Goal: Task Accomplishment & Management: Use online tool/utility

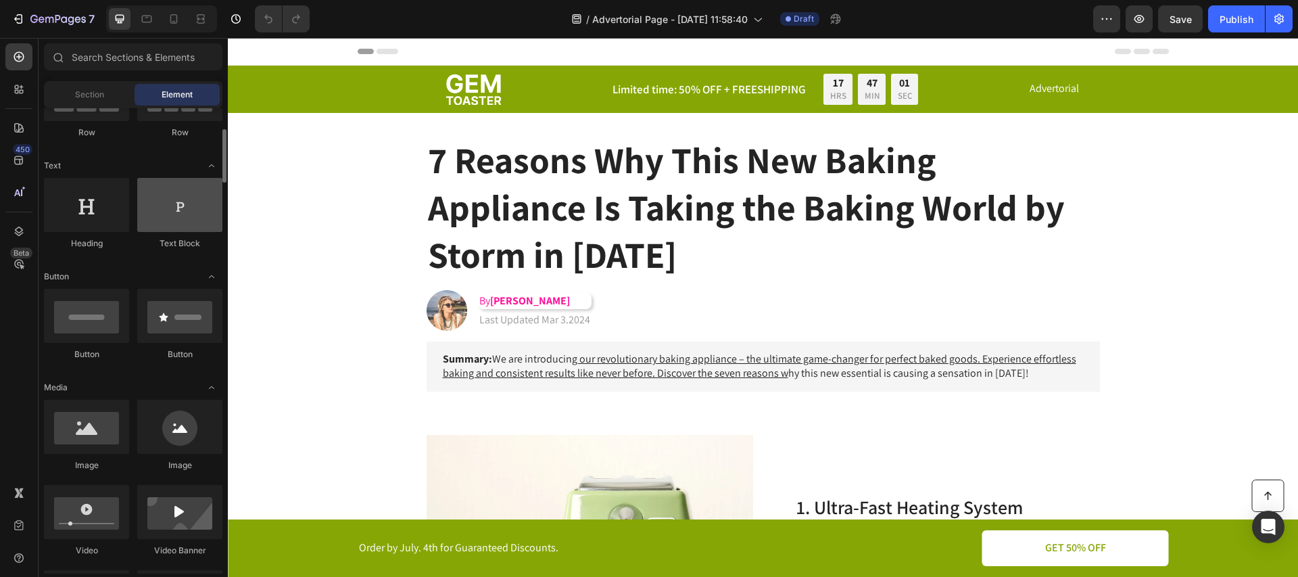
scroll to position [178, 0]
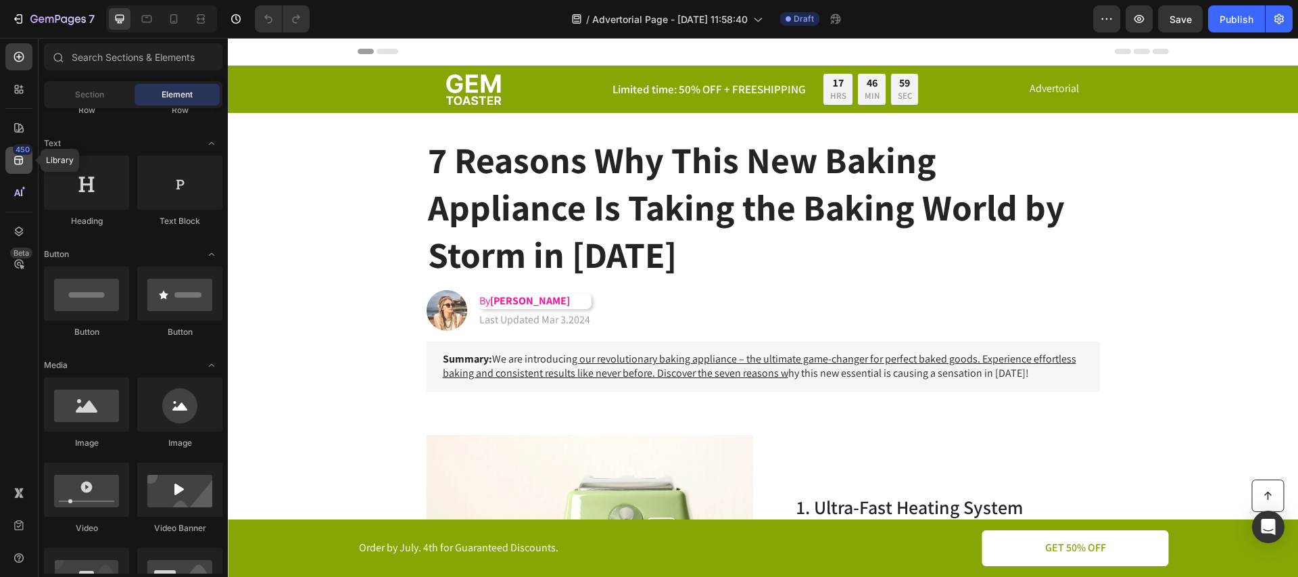
click at [26, 164] on div "450" at bounding box center [18, 160] width 27 height 27
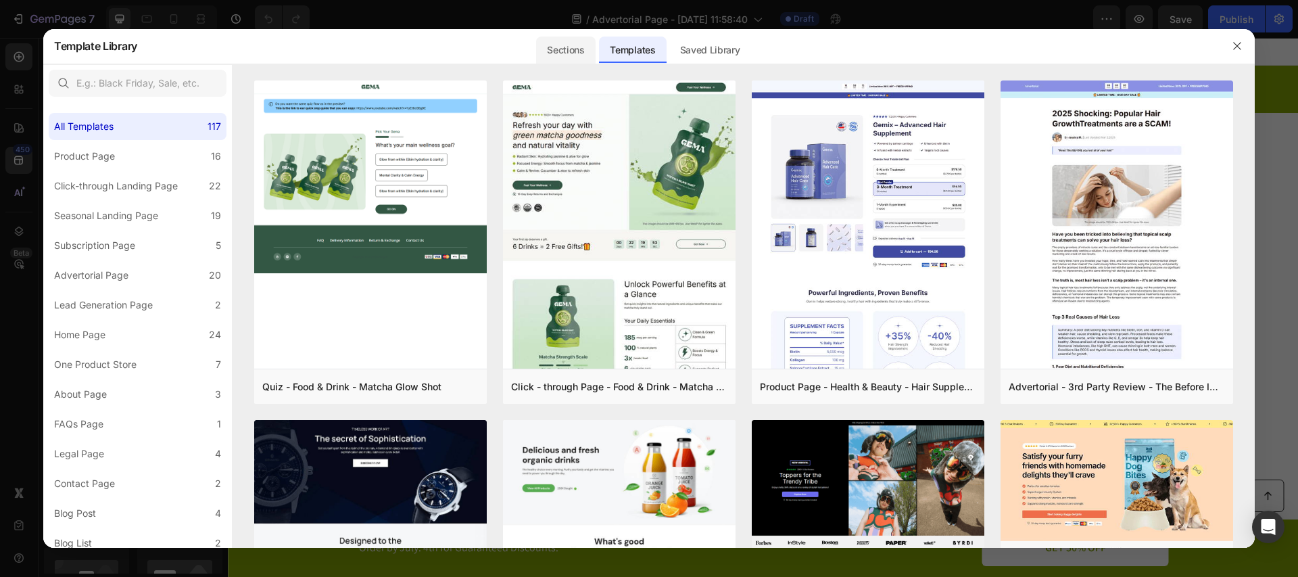
click at [575, 49] on div "Sections" at bounding box center [565, 50] width 59 height 27
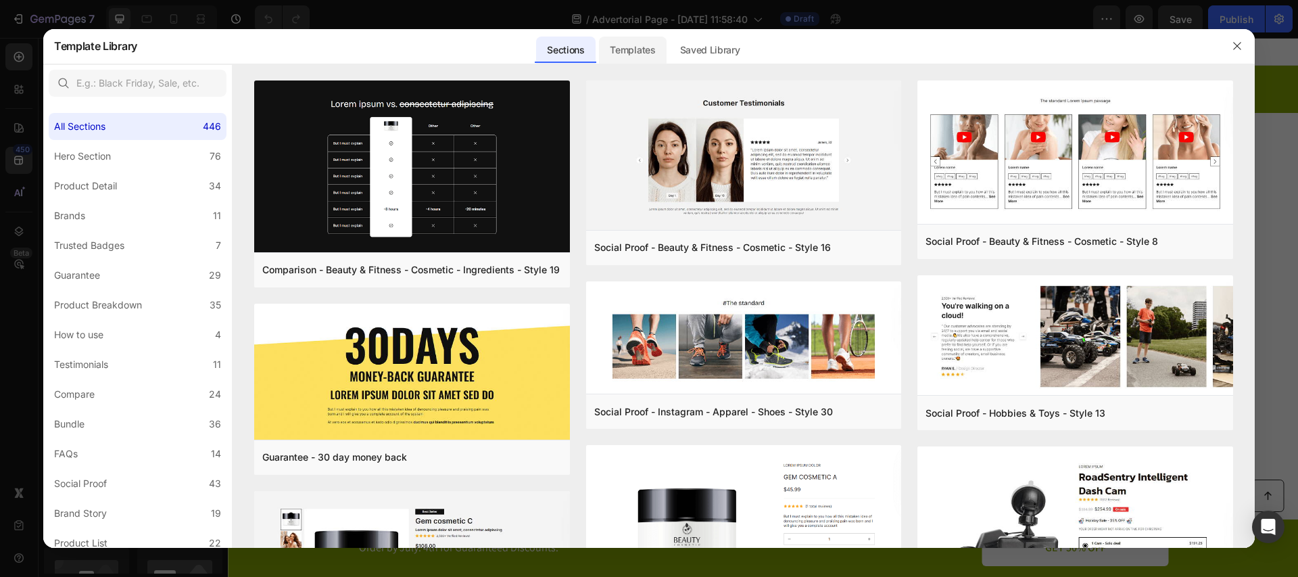
click at [624, 57] on div "Templates" at bounding box center [632, 50] width 67 height 27
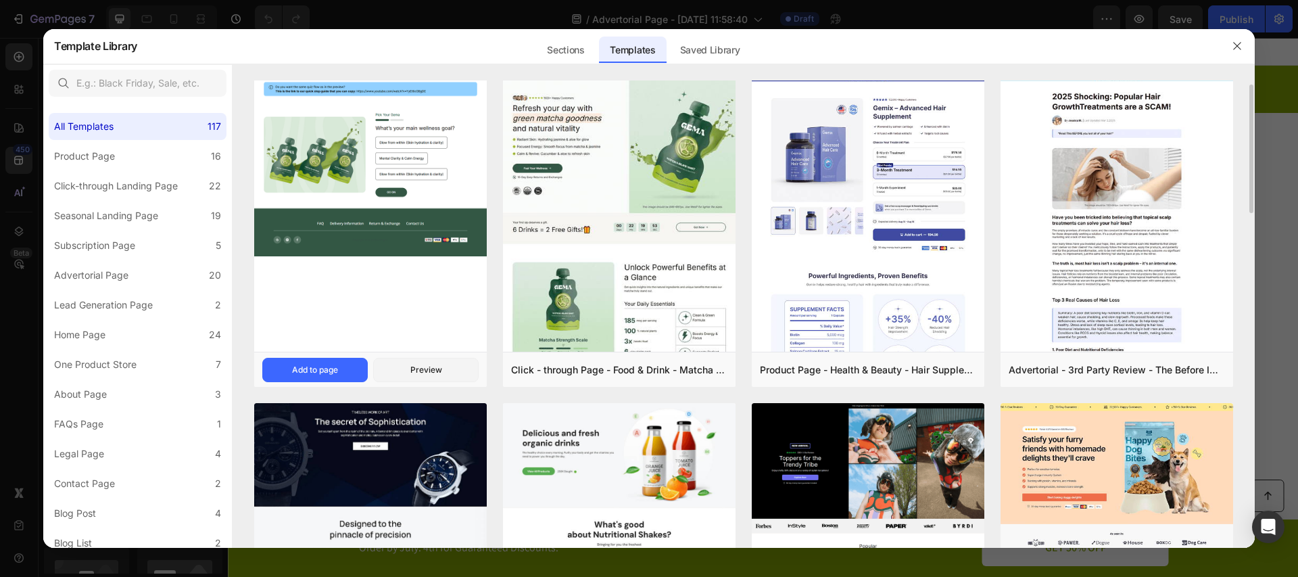
scroll to position [0, 0]
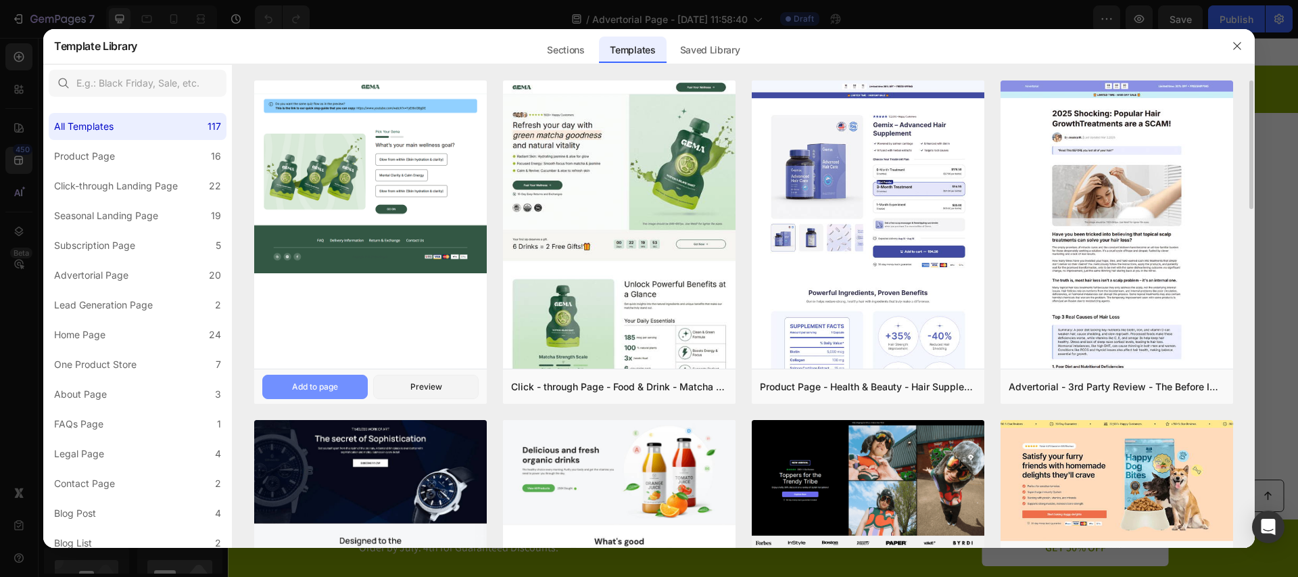
click at [333, 385] on div "Add to page" at bounding box center [315, 387] width 46 height 12
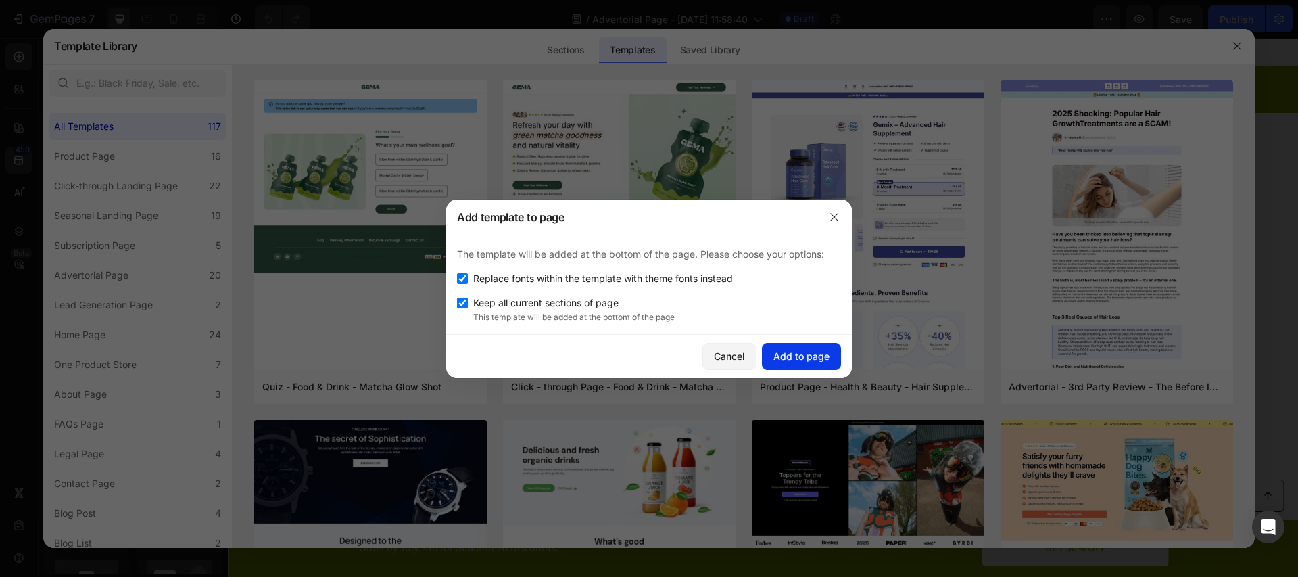
click at [800, 349] on div "Add to page" at bounding box center [801, 356] width 56 height 14
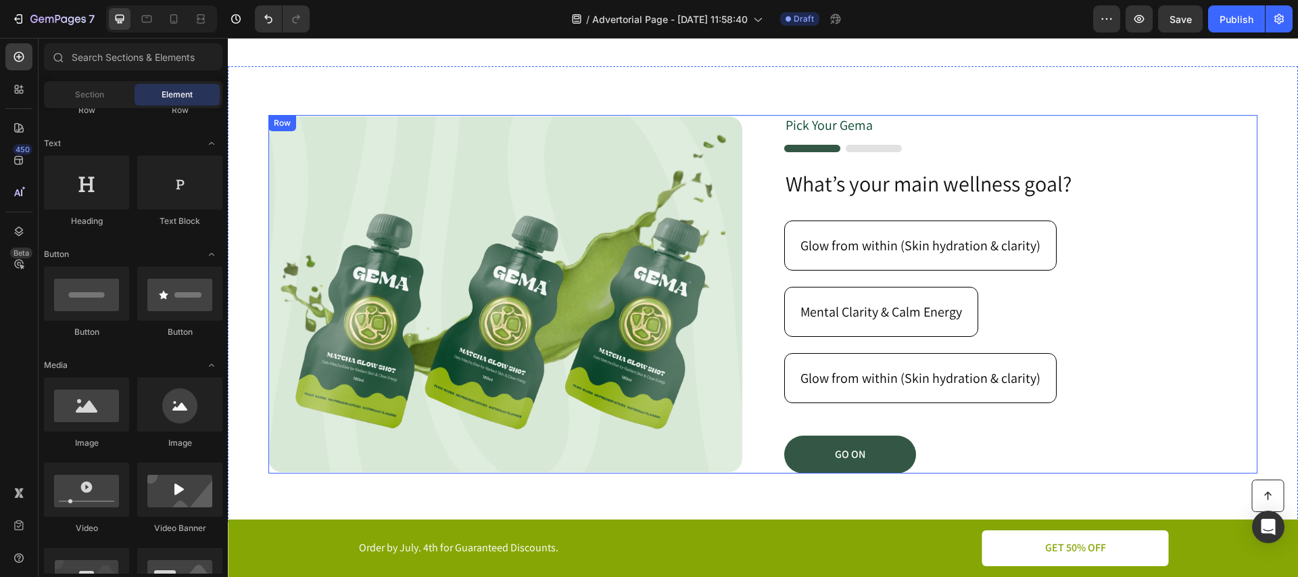
scroll to position [3698, 0]
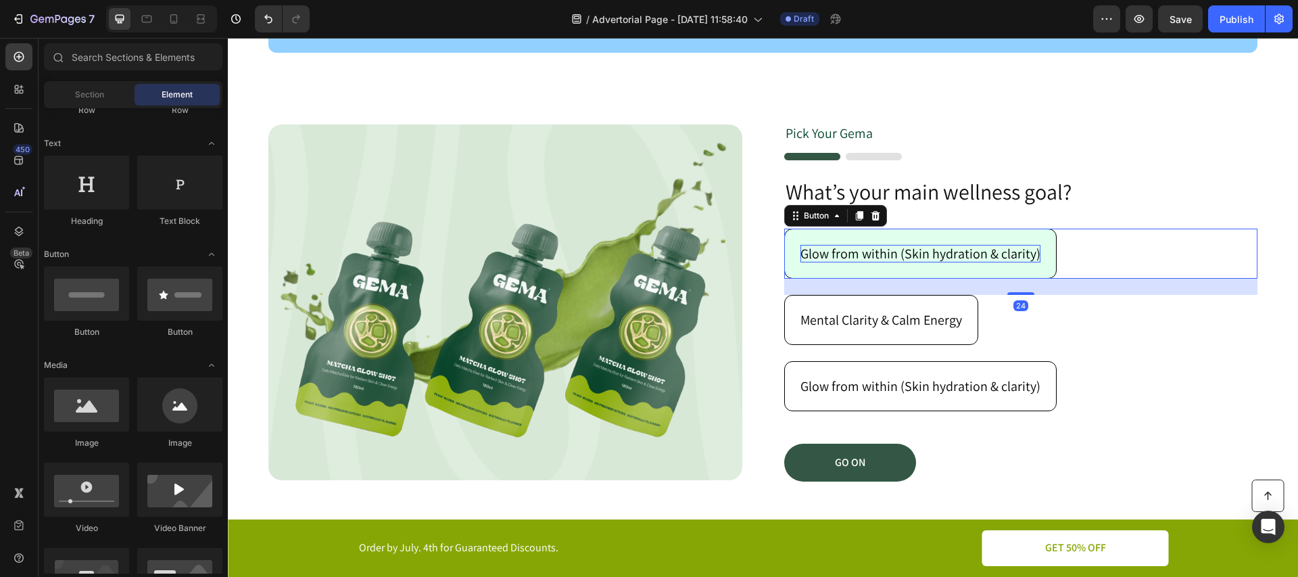
click at [835, 247] on p "Glow from within (Skin hydration & clarity)" at bounding box center [920, 254] width 240 height 18
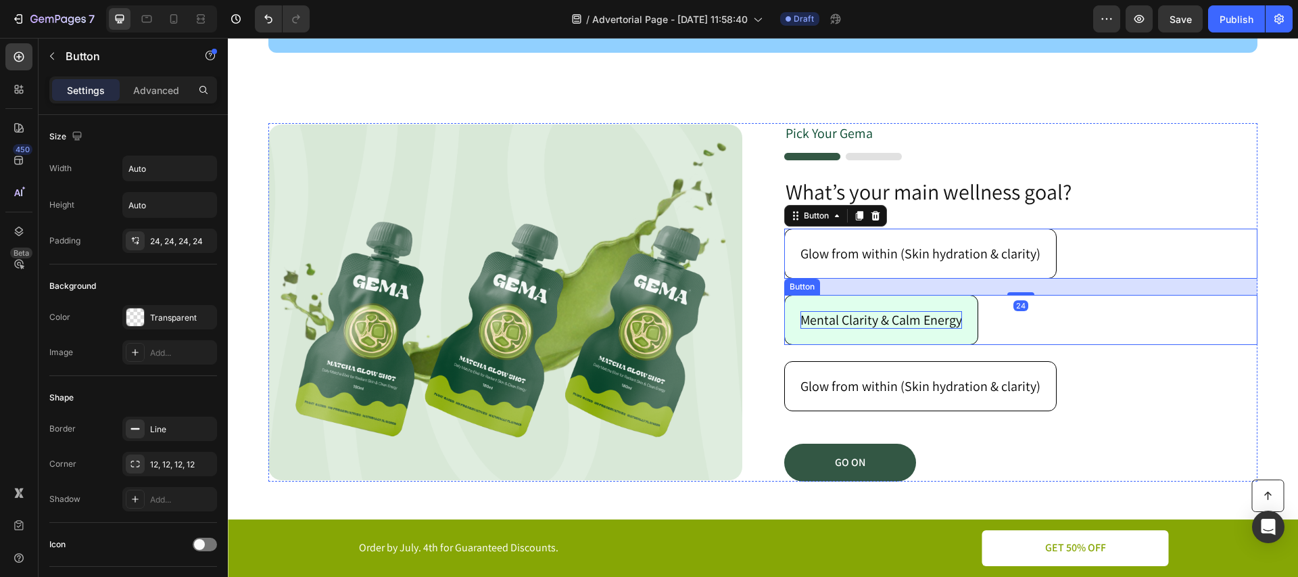
click at [847, 314] on p "Mental Clarity & Calm Energy" at bounding box center [881, 320] width 162 height 18
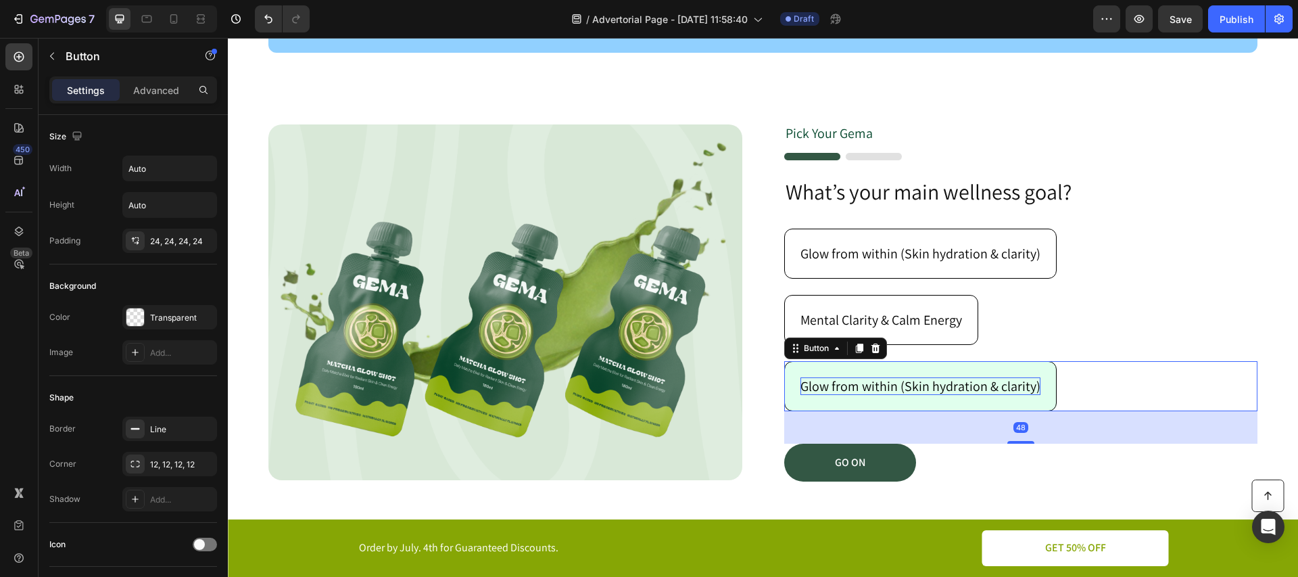
click at [844, 387] on p "Glow from within (Skin hydration & clarity)" at bounding box center [920, 386] width 240 height 18
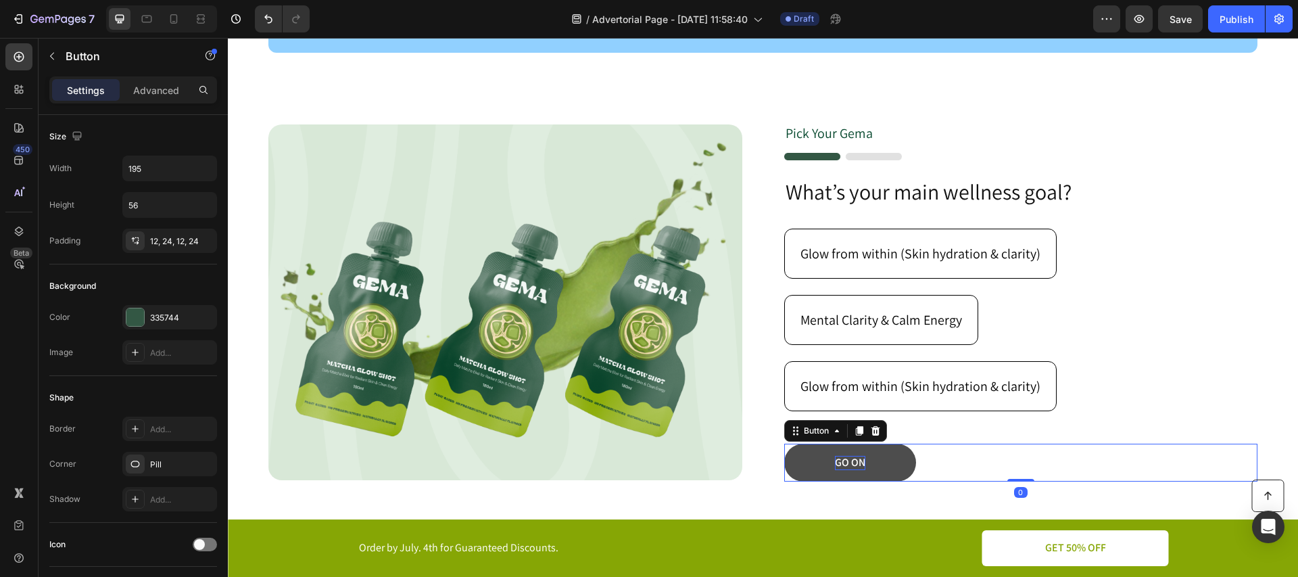
click at [839, 466] on p "GO ON" at bounding box center [850, 463] width 30 height 14
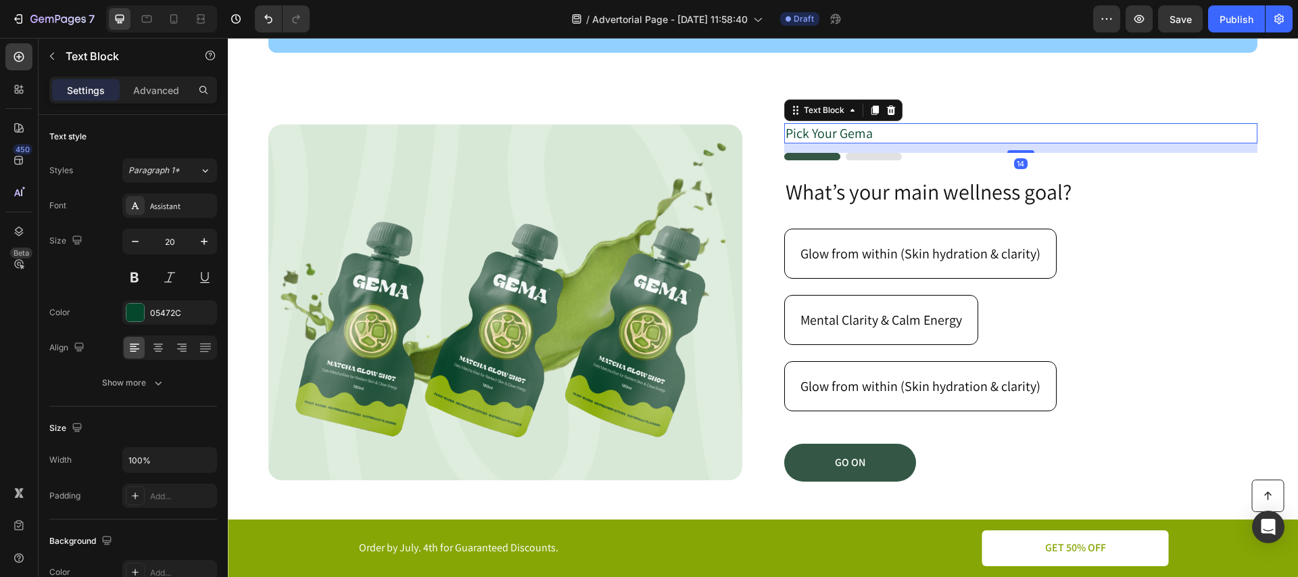
click at [859, 128] on p "Pick Your Gema" at bounding box center [1020, 133] width 471 height 18
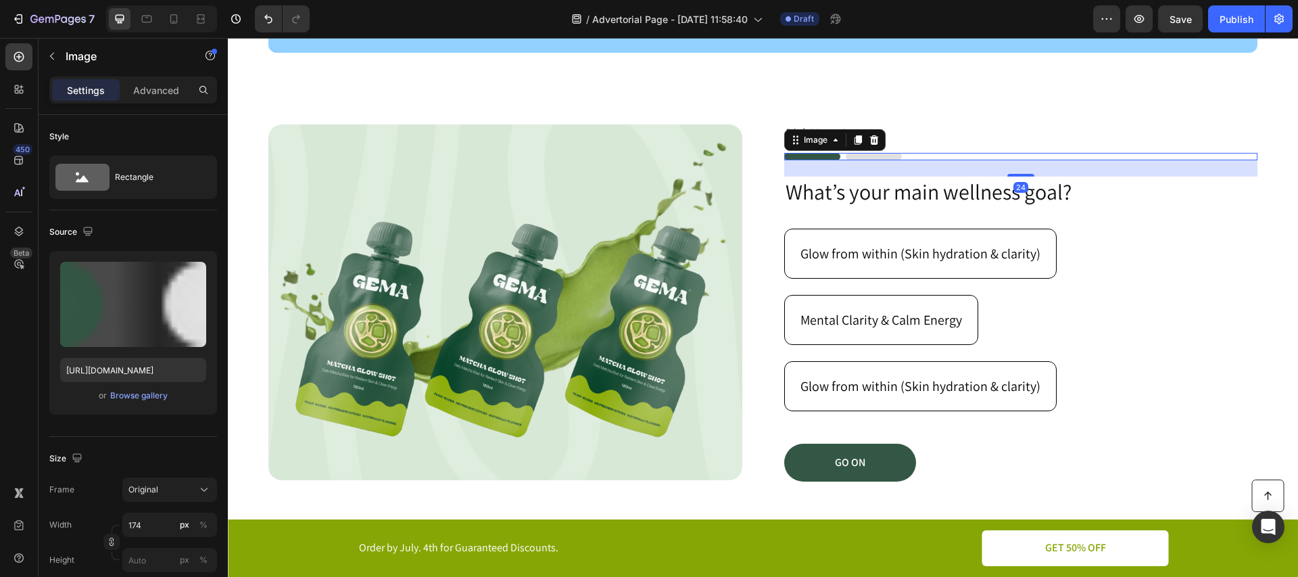
click at [863, 155] on img at bounding box center [843, 156] width 118 height 7
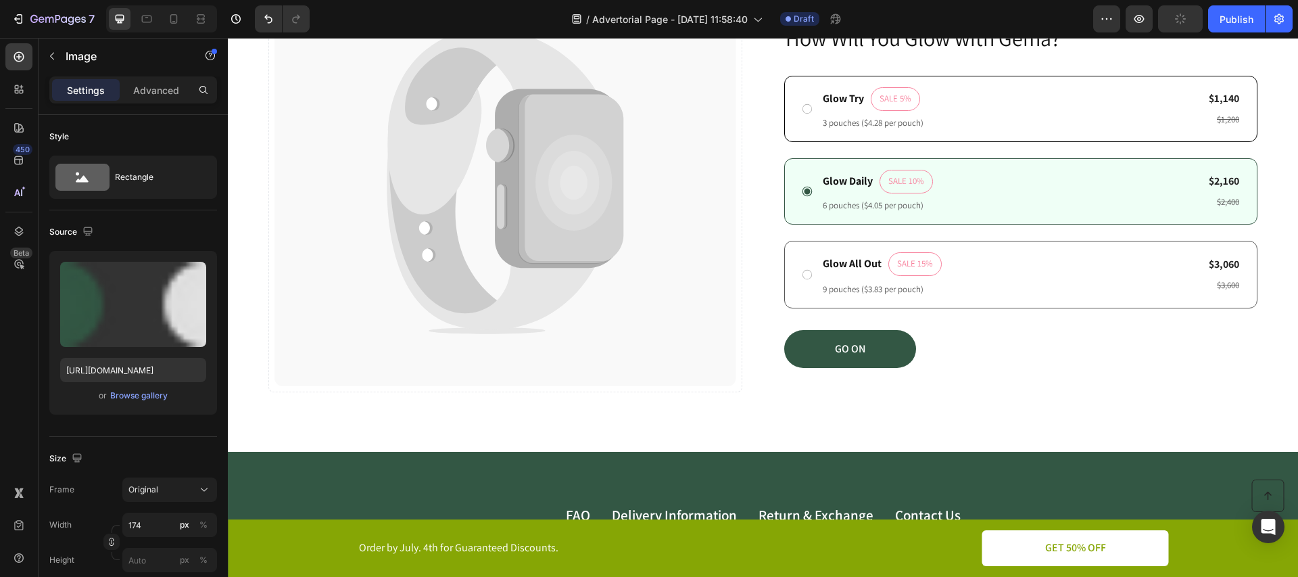
type input "[URL][DOMAIN_NAME]"
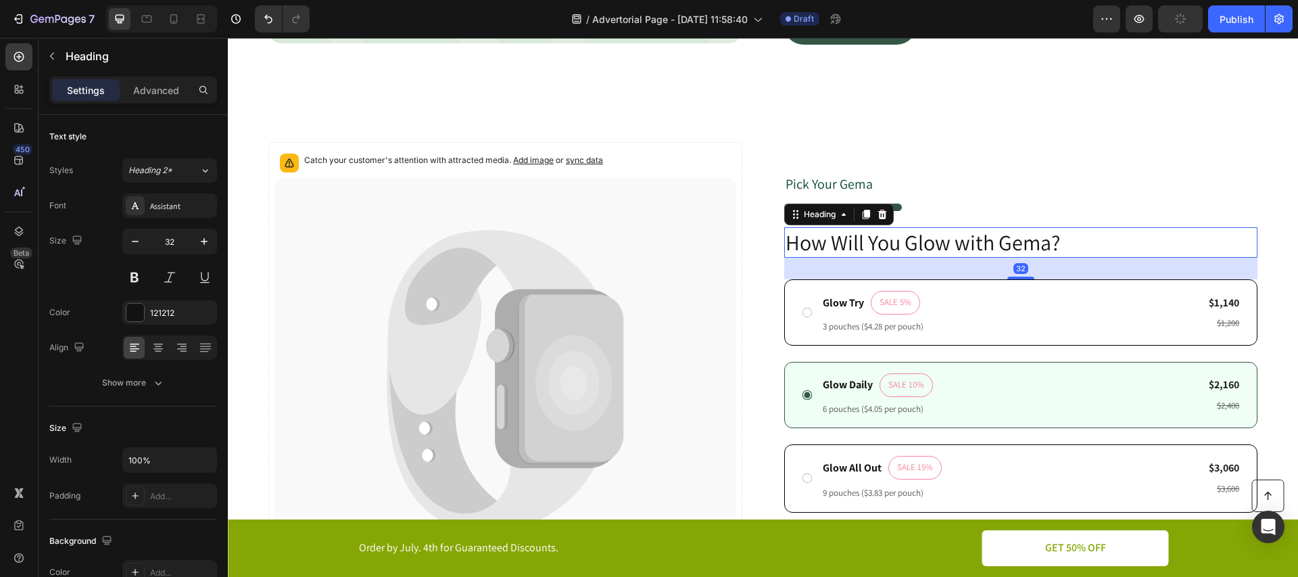
click at [938, 235] on h2 "How Will You Glow with Gema?" at bounding box center [1021, 242] width 474 height 31
click at [21, 152] on div "450" at bounding box center [23, 149] width 20 height 11
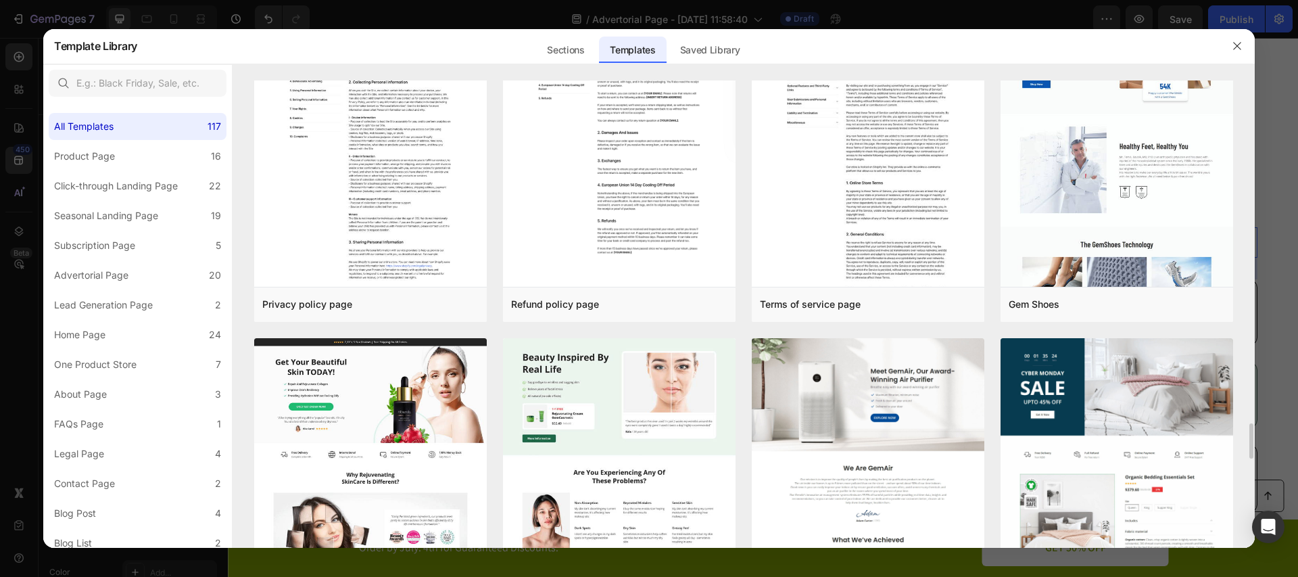
scroll to position [4227, 0]
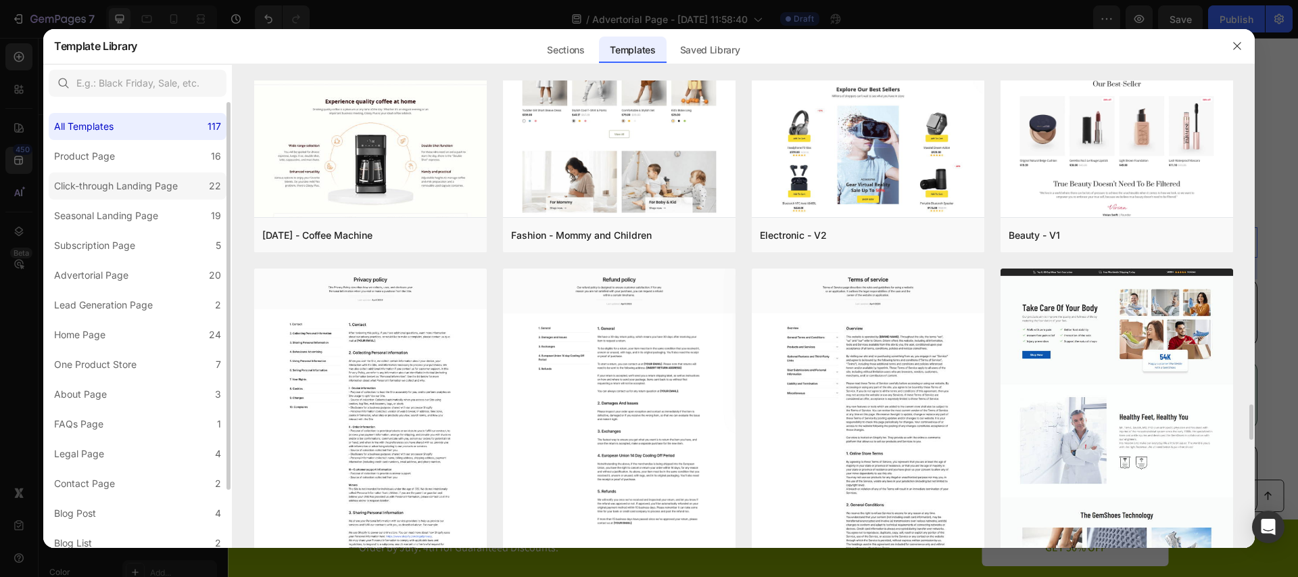
click at [114, 181] on div "Click-through Landing Page" at bounding box center [116, 186] width 124 height 16
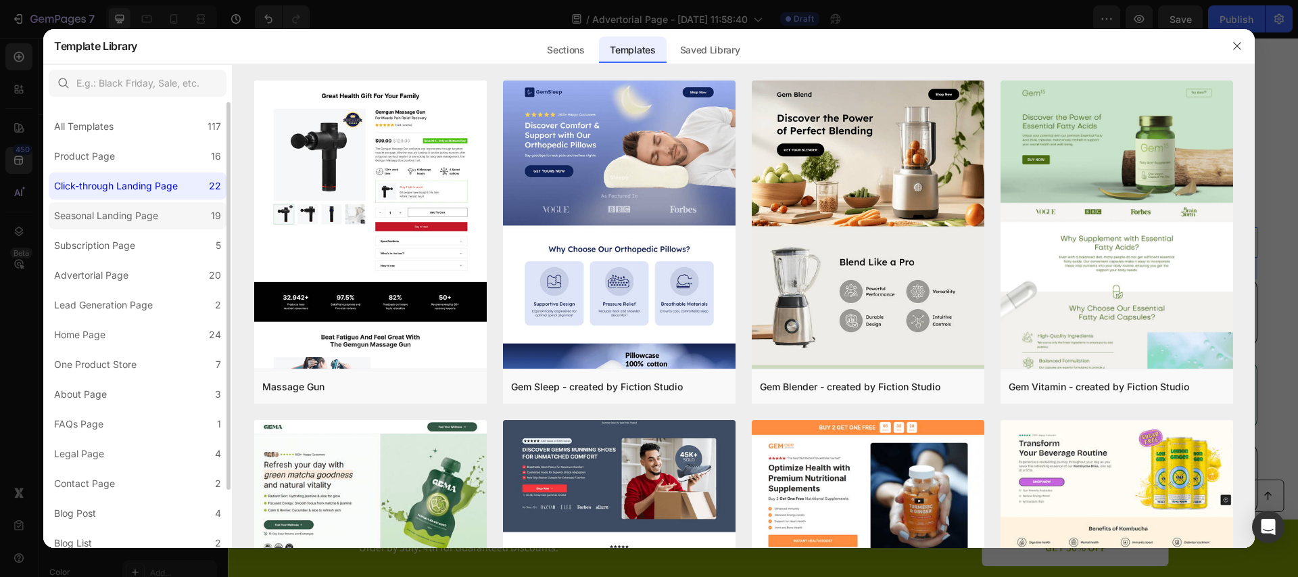
click at [180, 215] on label "Seasonal Landing Page 19" at bounding box center [138, 215] width 178 height 27
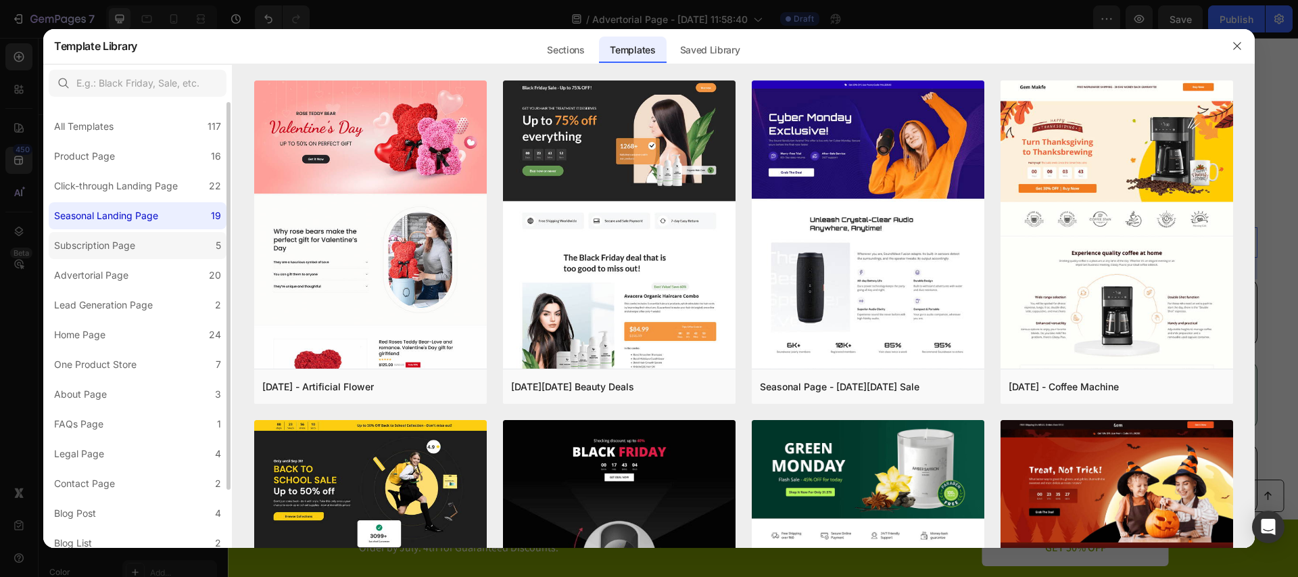
click at [159, 244] on label "Subscription Page 5" at bounding box center [138, 245] width 178 height 27
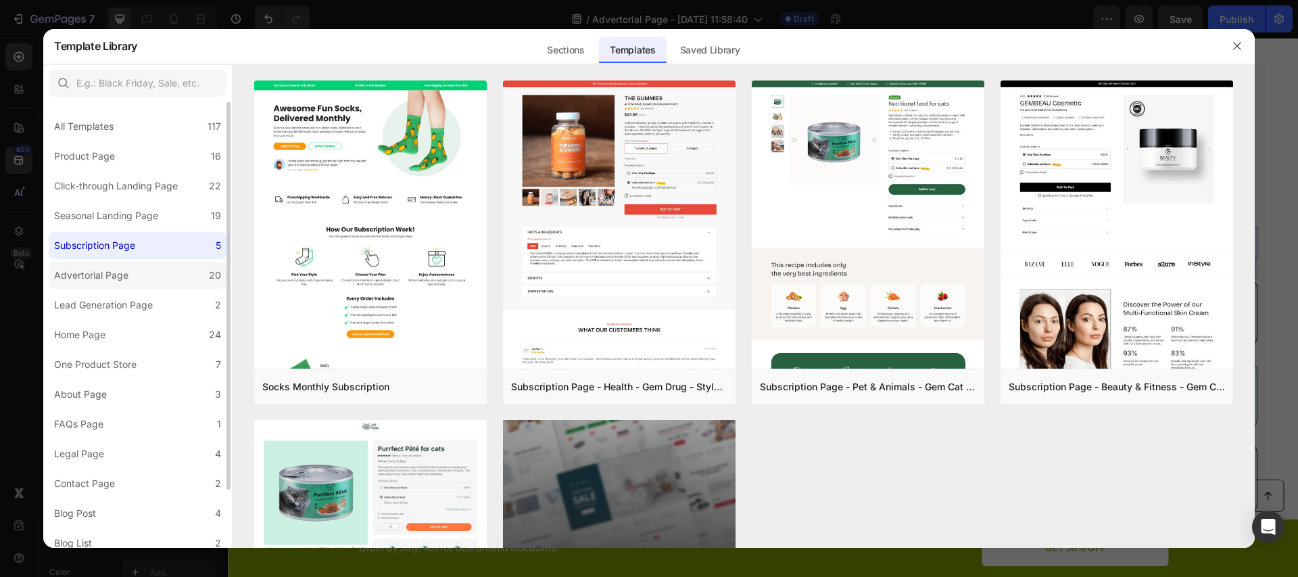
click at [123, 274] on div "Advertorial Page" at bounding box center [91, 275] width 74 height 16
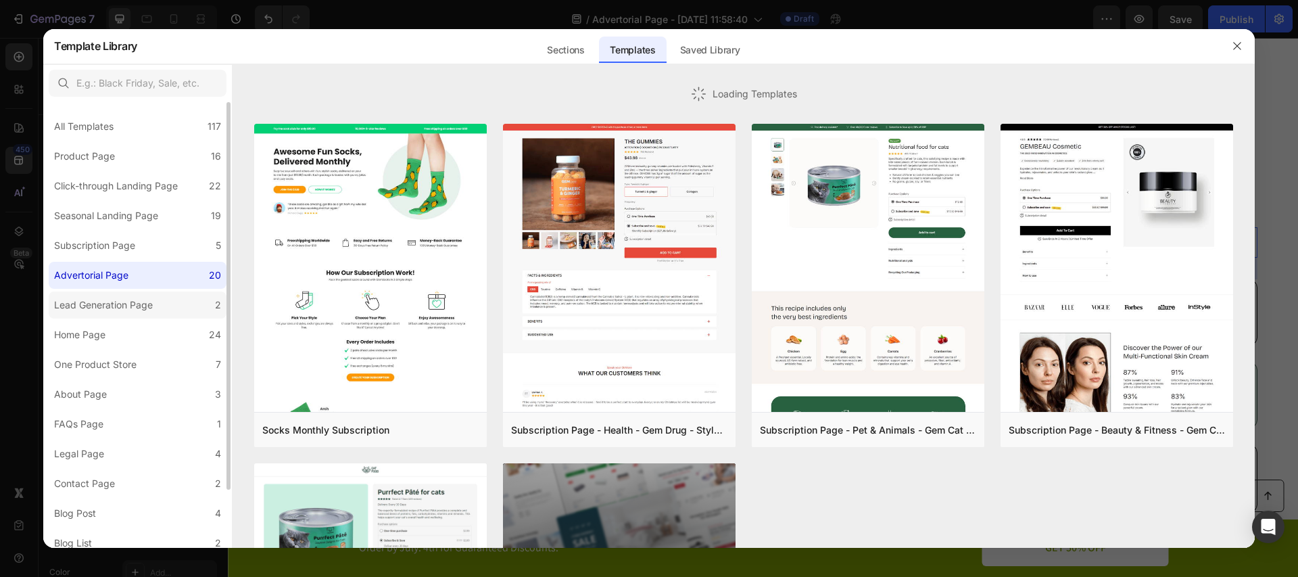
click at [151, 310] on div "Lead Generation Page" at bounding box center [103, 305] width 99 height 16
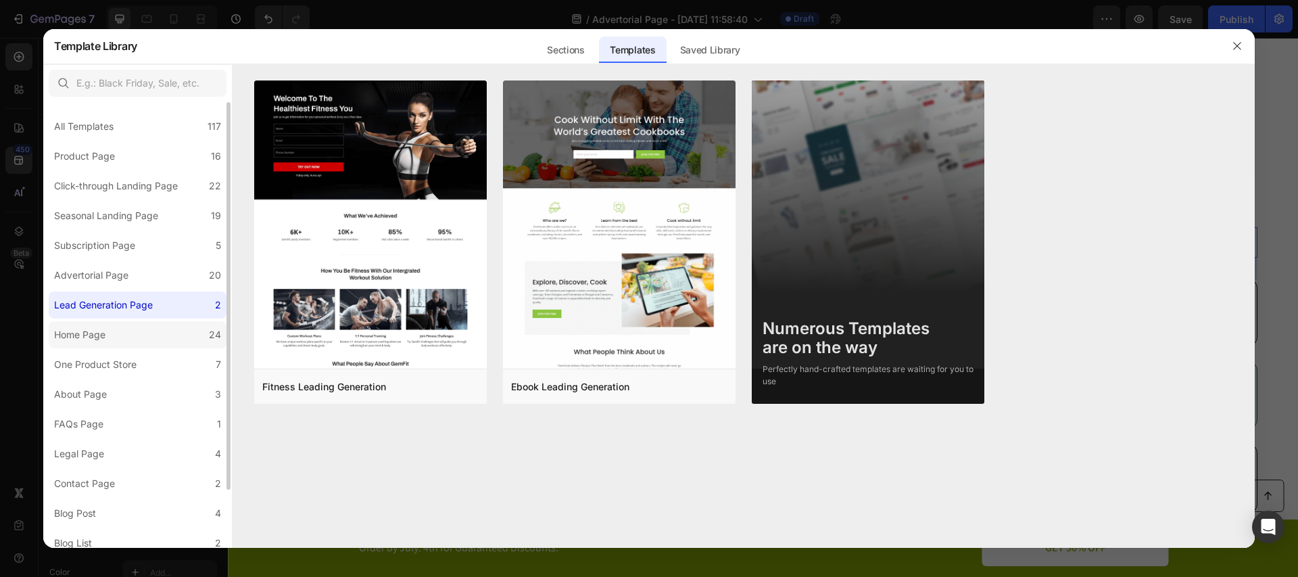
click at [149, 337] on label "Home Page 24" at bounding box center [138, 334] width 178 height 27
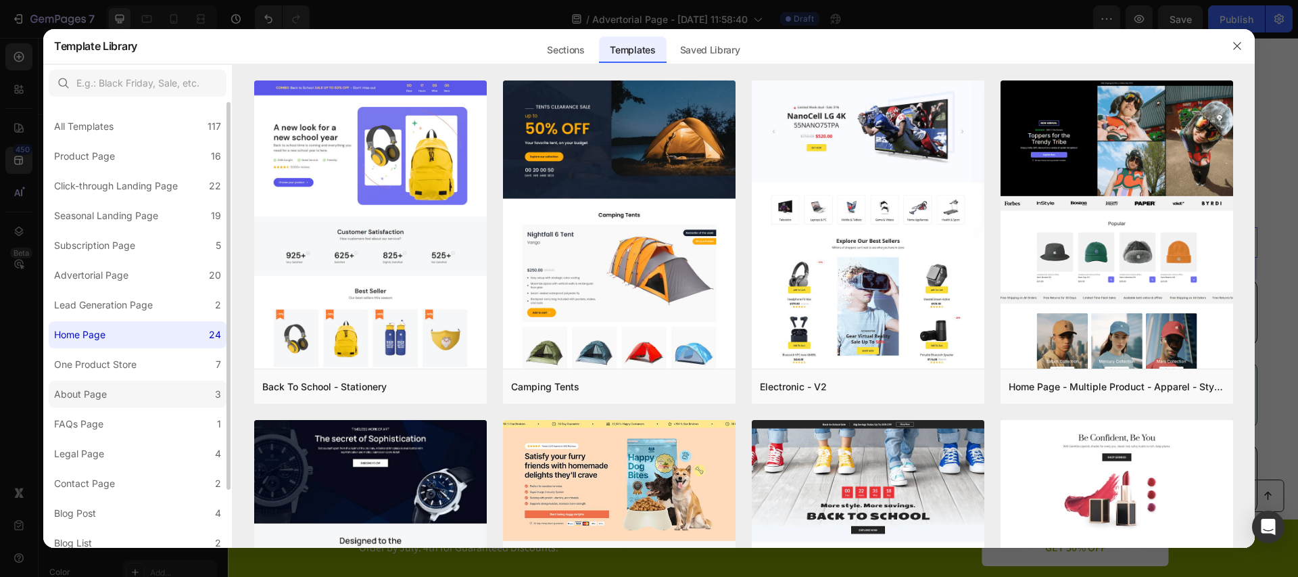
click at [143, 394] on label "About Page 3" at bounding box center [138, 394] width 178 height 27
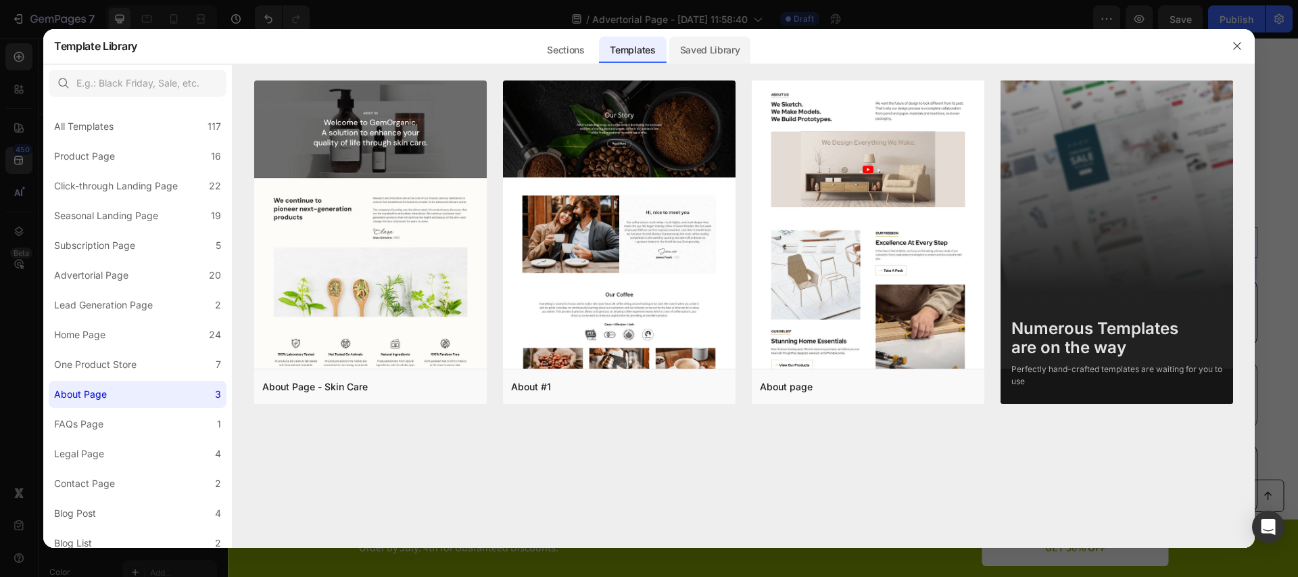
click at [722, 43] on div "Saved Library" at bounding box center [710, 50] width 82 height 27
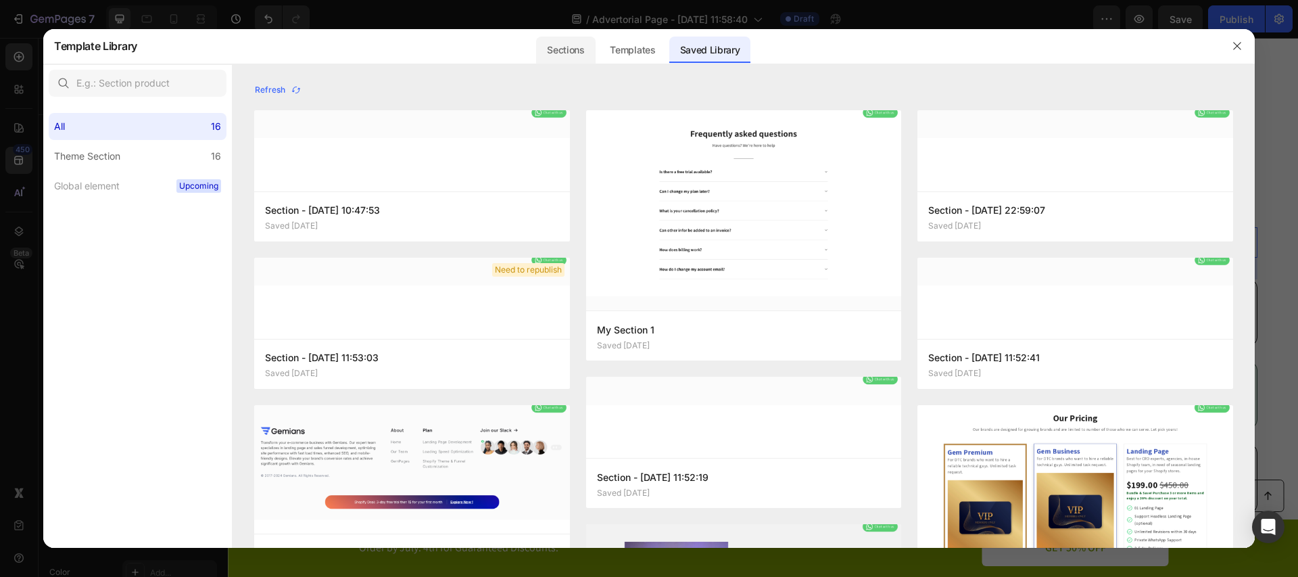
click at [555, 51] on div "Sections" at bounding box center [565, 50] width 59 height 27
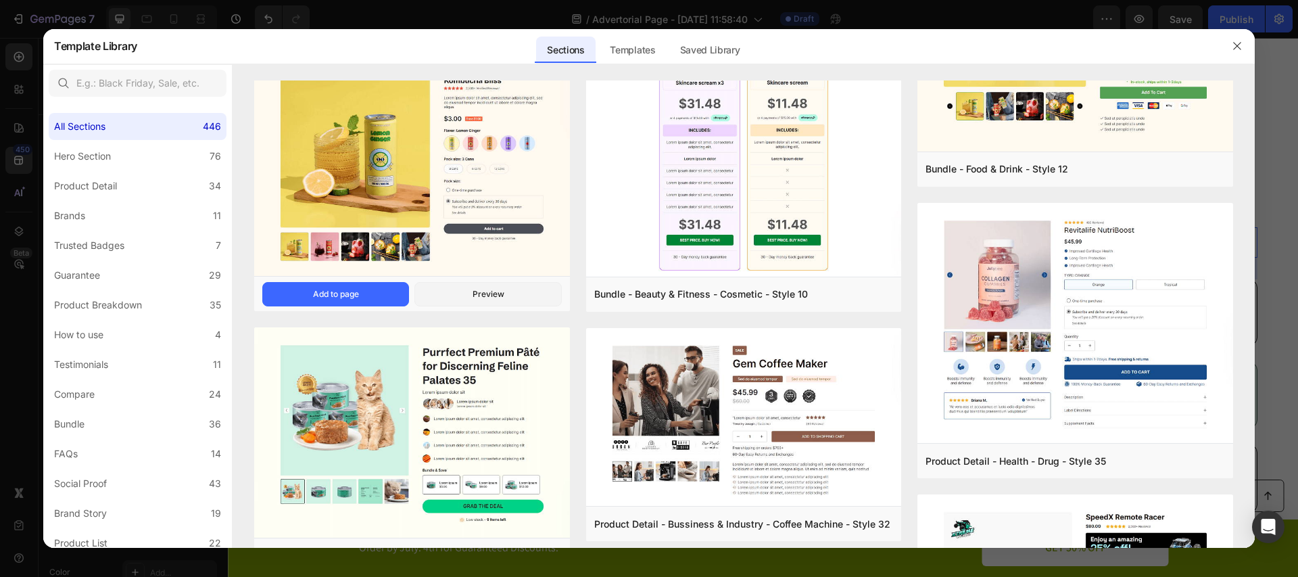
scroll to position [2725, 0]
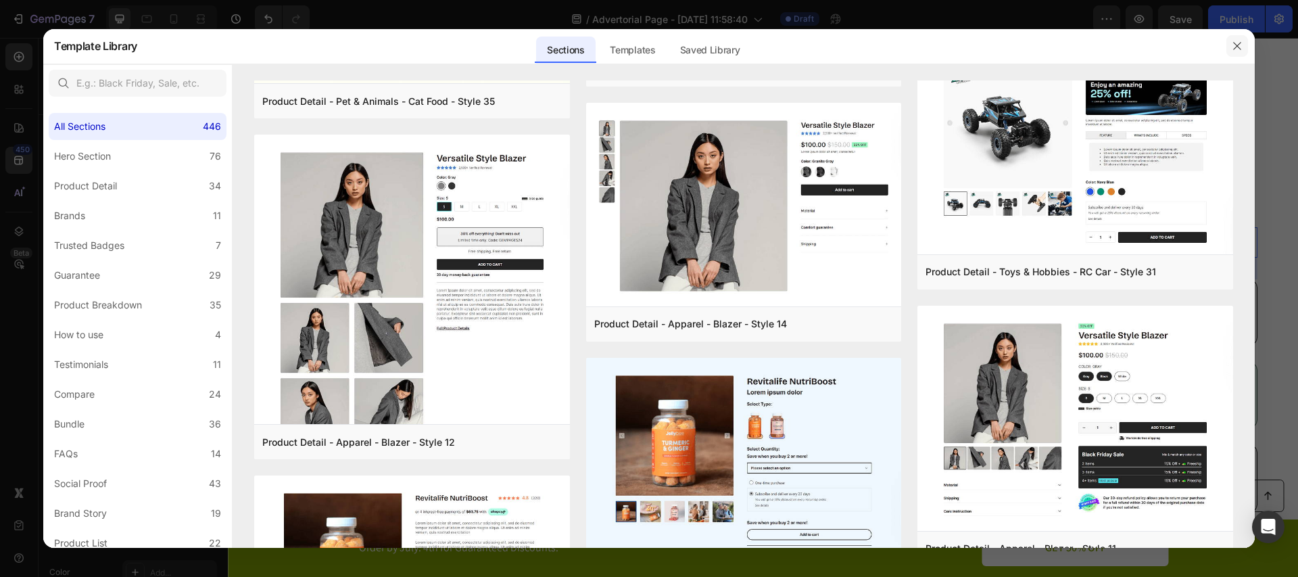
drag, startPoint x: 1236, startPoint y: 41, endPoint x: 874, endPoint y: 55, distance: 361.9
click at [1236, 41] on icon "button" at bounding box center [1237, 46] width 11 height 11
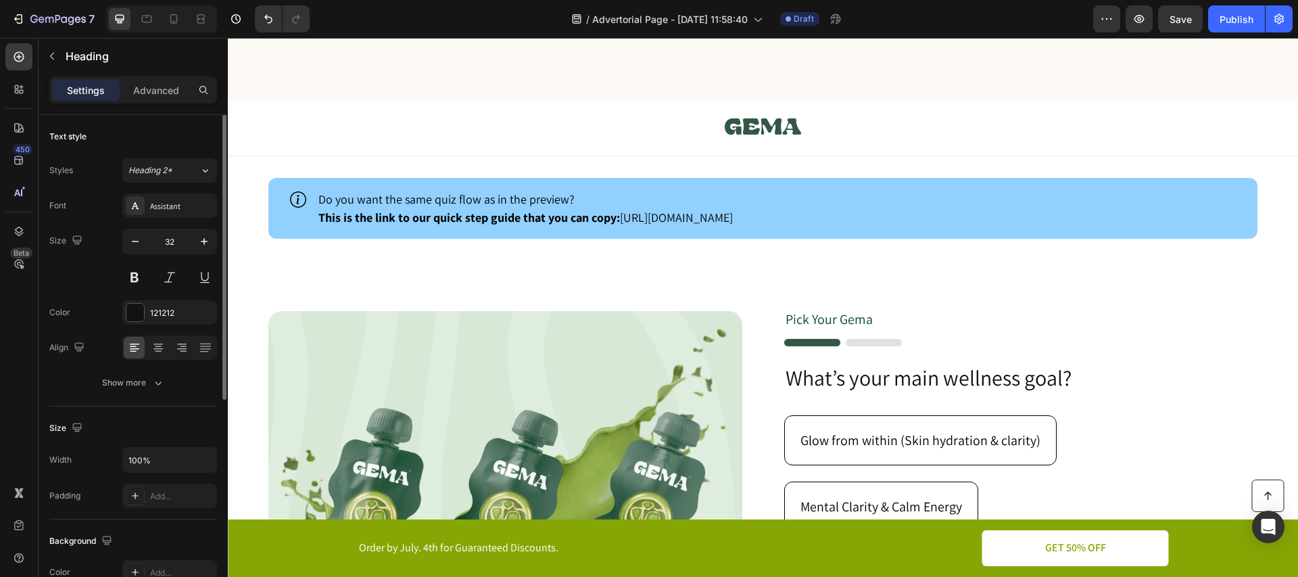
scroll to position [3502, 0]
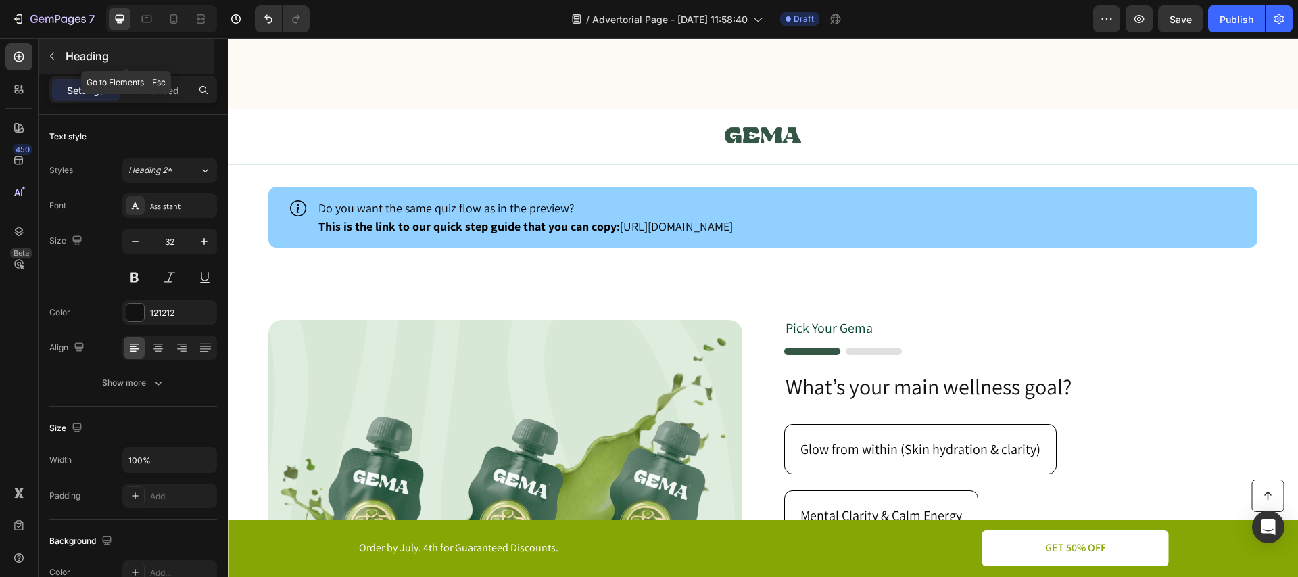
click at [53, 57] on icon "button" at bounding box center [52, 56] width 11 height 11
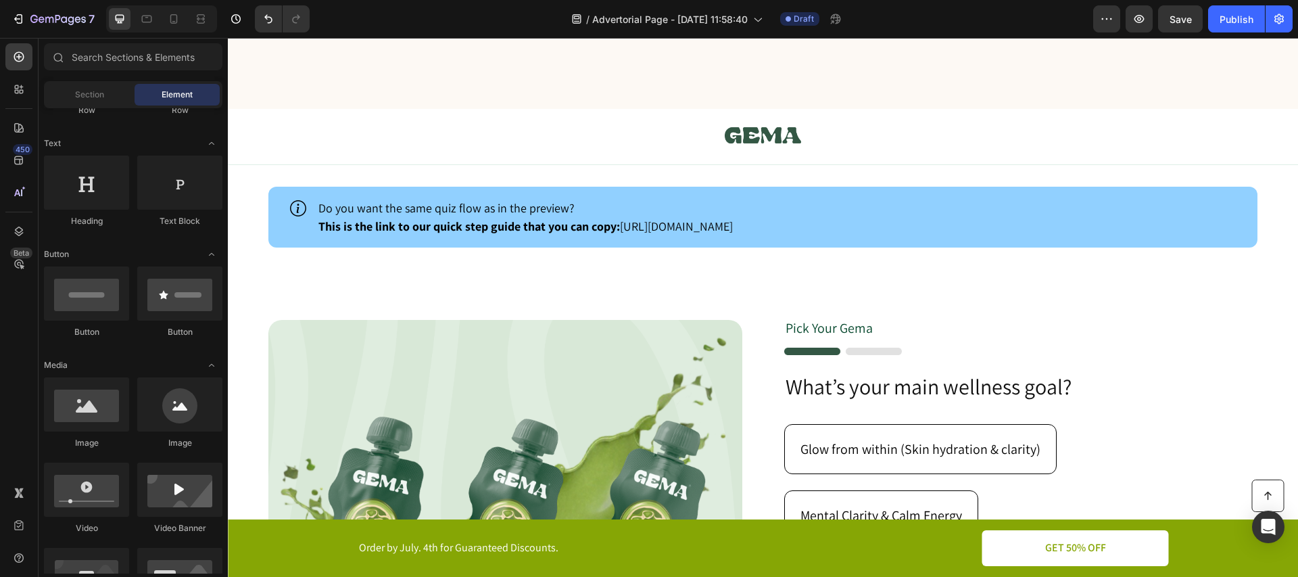
scroll to position [0, 0]
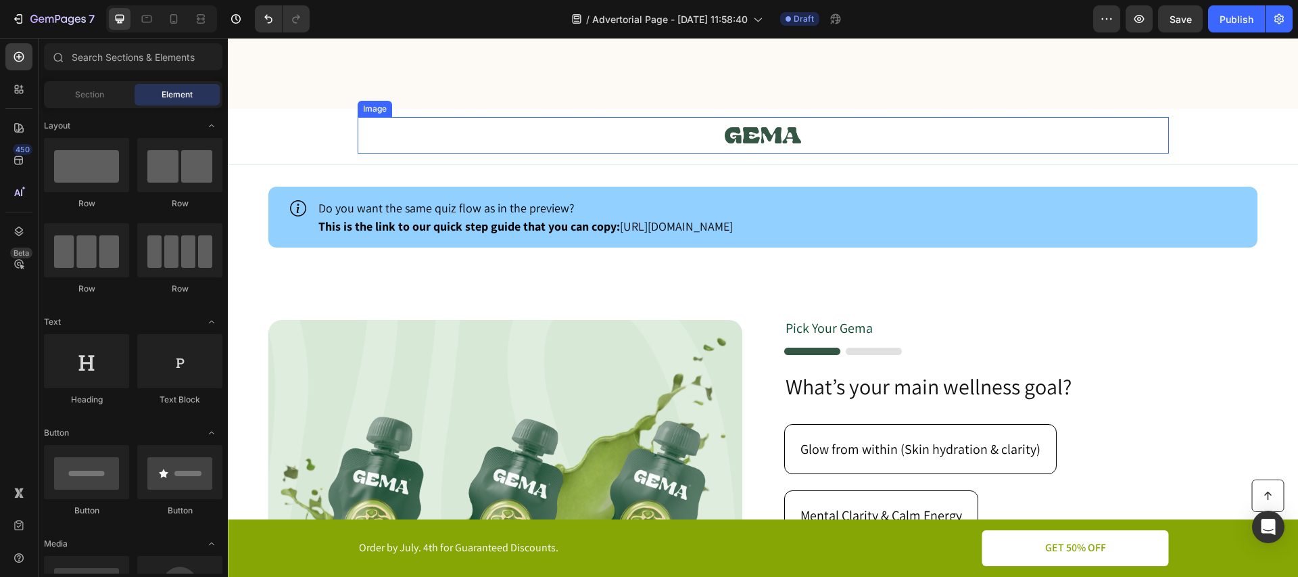
click at [923, 119] on link at bounding box center [763, 135] width 811 height 37
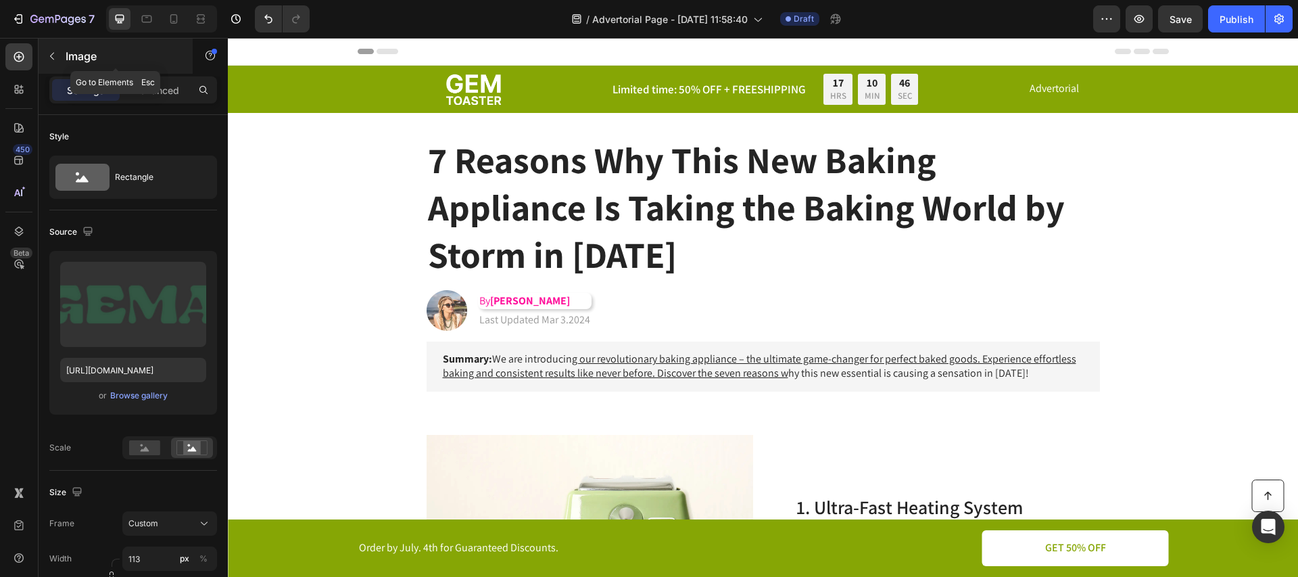
click at [55, 61] on icon "button" at bounding box center [52, 56] width 11 height 11
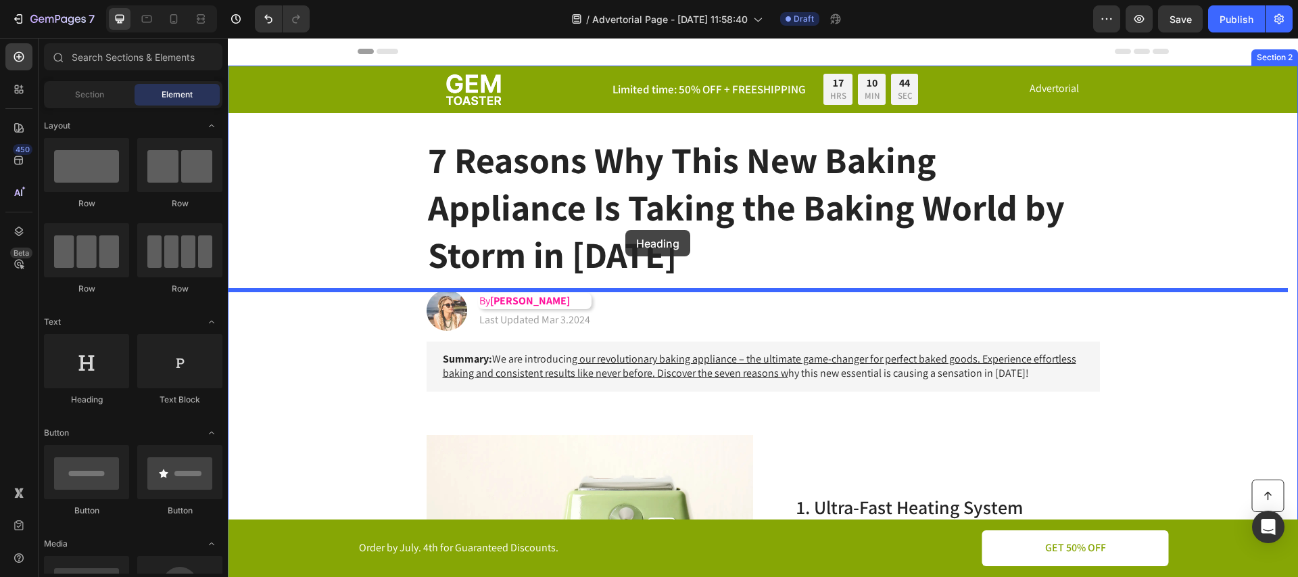
drag, startPoint x: 322, startPoint y: 402, endPoint x: 573, endPoint y: 237, distance: 300.7
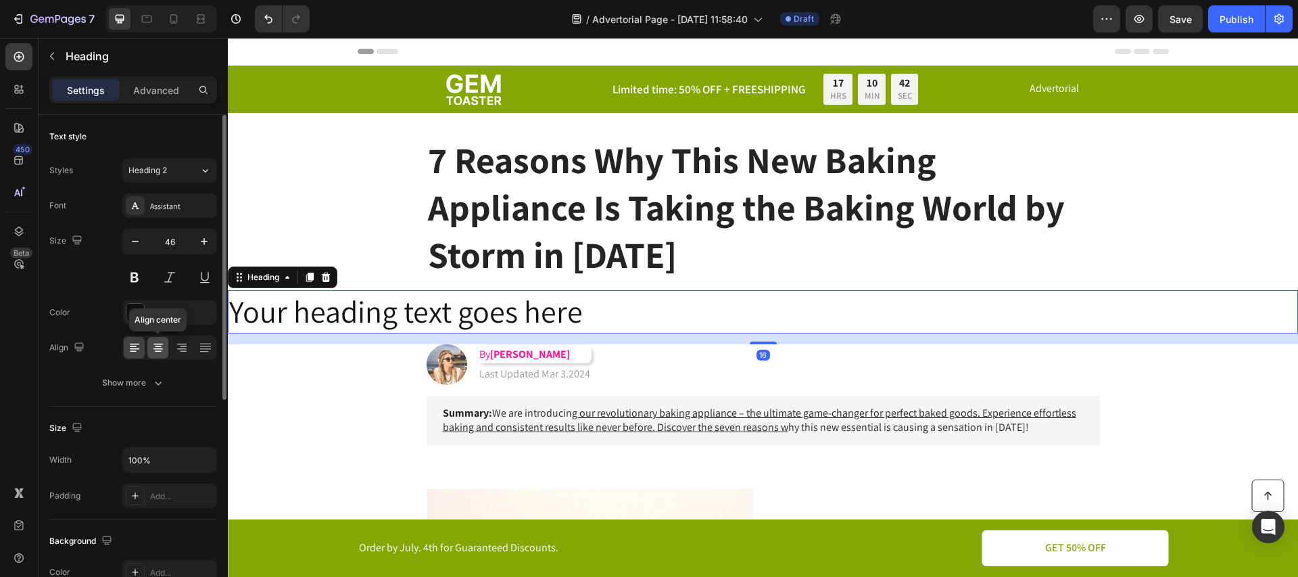
click at [160, 347] on icon at bounding box center [158, 348] width 14 height 14
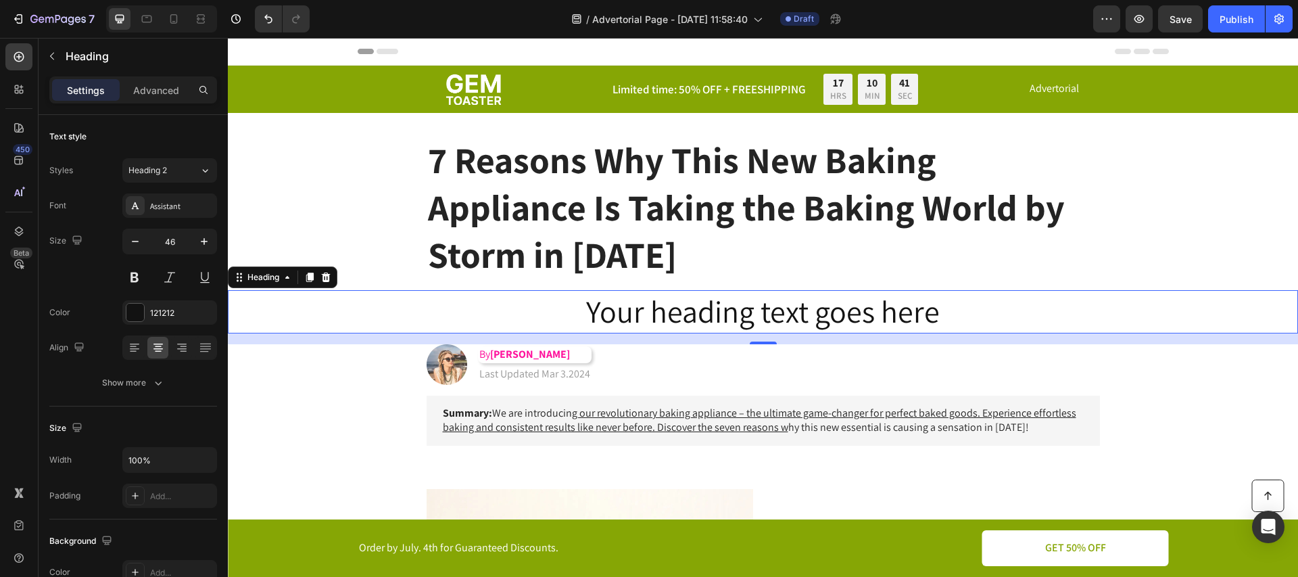
click at [718, 302] on h2 "Your heading text goes here" at bounding box center [763, 311] width 1070 height 43
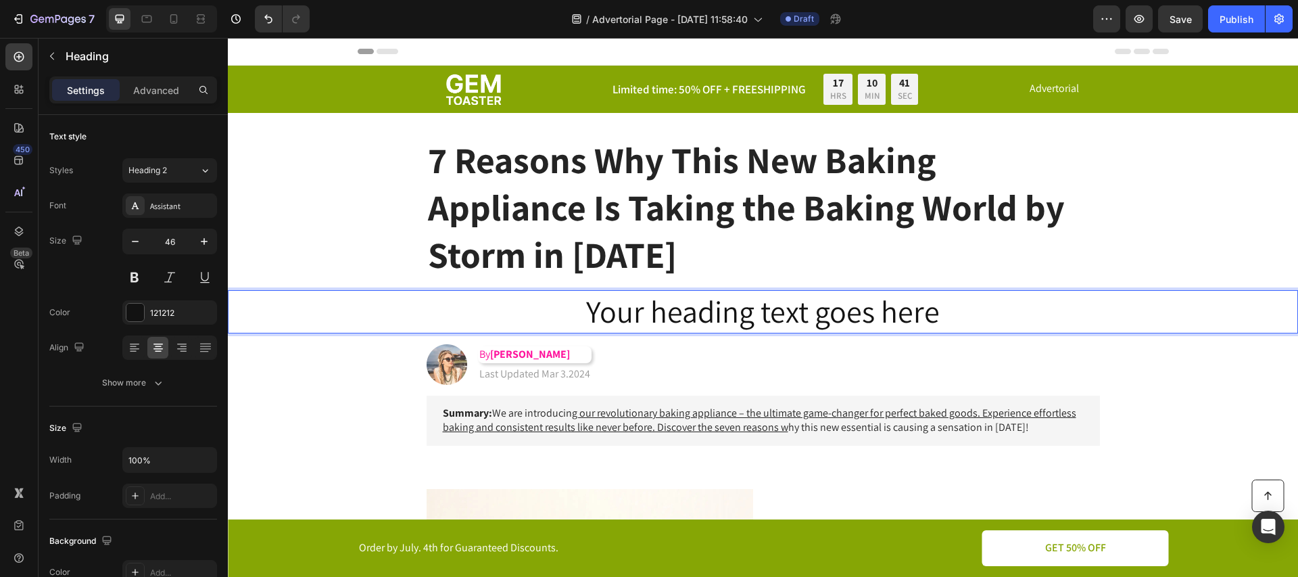
click at [718, 302] on p "Your heading text goes here" at bounding box center [762, 311] width 1067 height 41
drag, startPoint x: 627, startPoint y: 311, endPoint x: 569, endPoint y: 310, distance: 58.1
click at [627, 311] on p "Your heading text goes here" at bounding box center [762, 311] width 1067 height 41
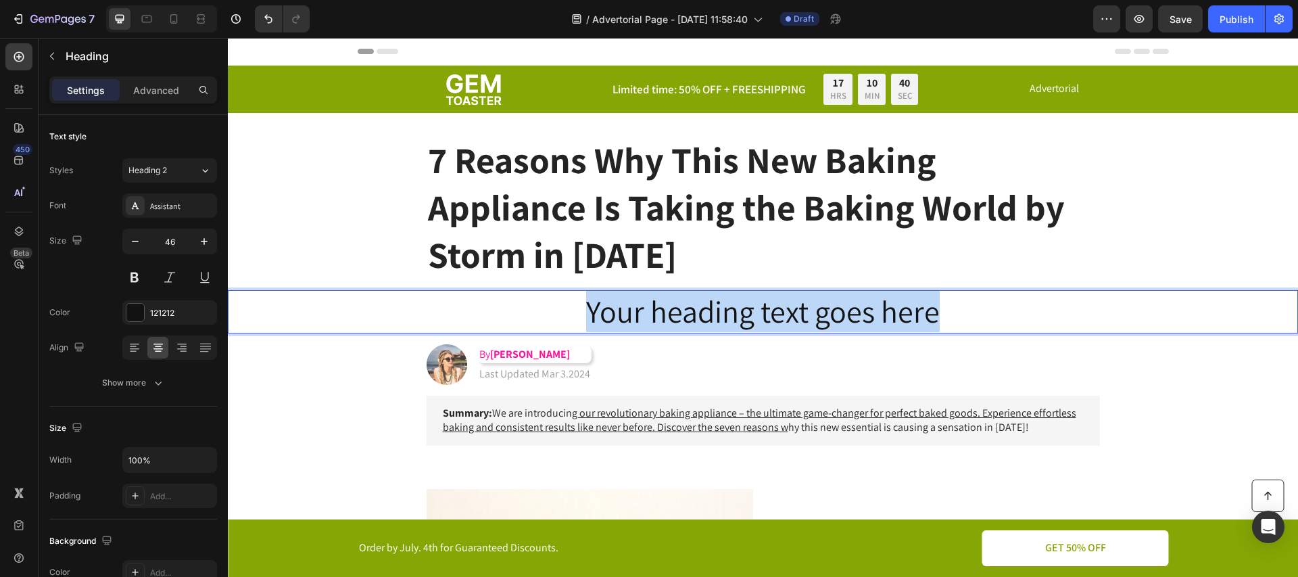
drag, startPoint x: 567, startPoint y: 309, endPoint x: 1050, endPoint y: 324, distance: 482.9
click at [1050, 324] on p "Your heading text goes here" at bounding box center [762, 311] width 1067 height 41
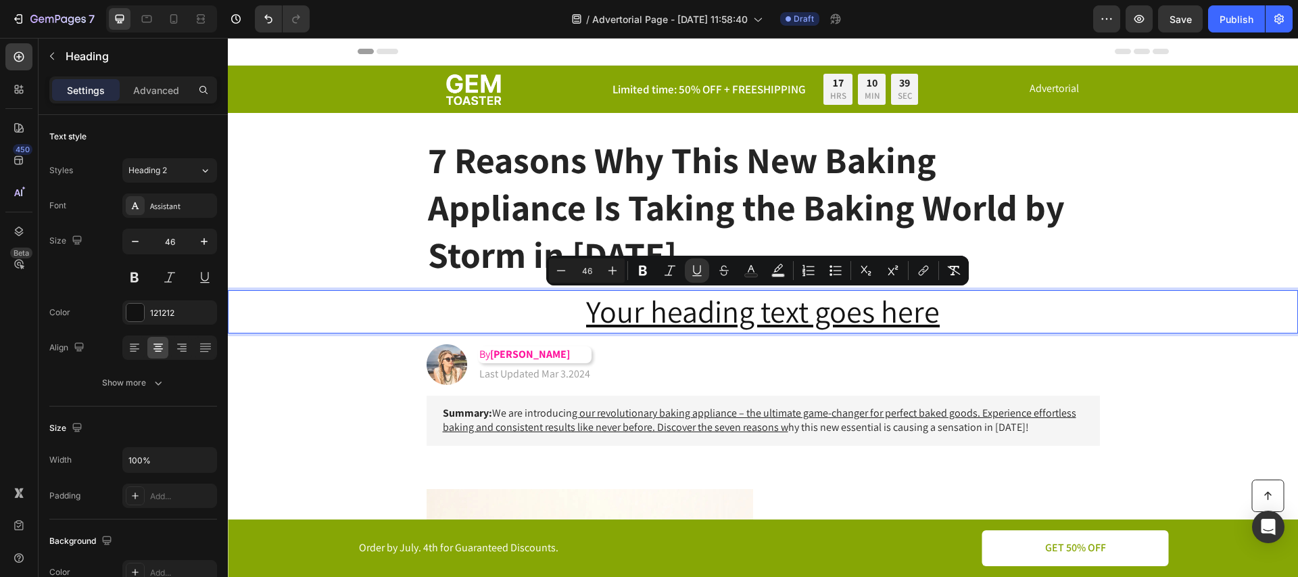
drag, startPoint x: 1234, startPoint y: 331, endPoint x: 1181, endPoint y: 322, distance: 53.5
click at [1232, 330] on p "Your heading text goes here" at bounding box center [762, 311] width 1067 height 41
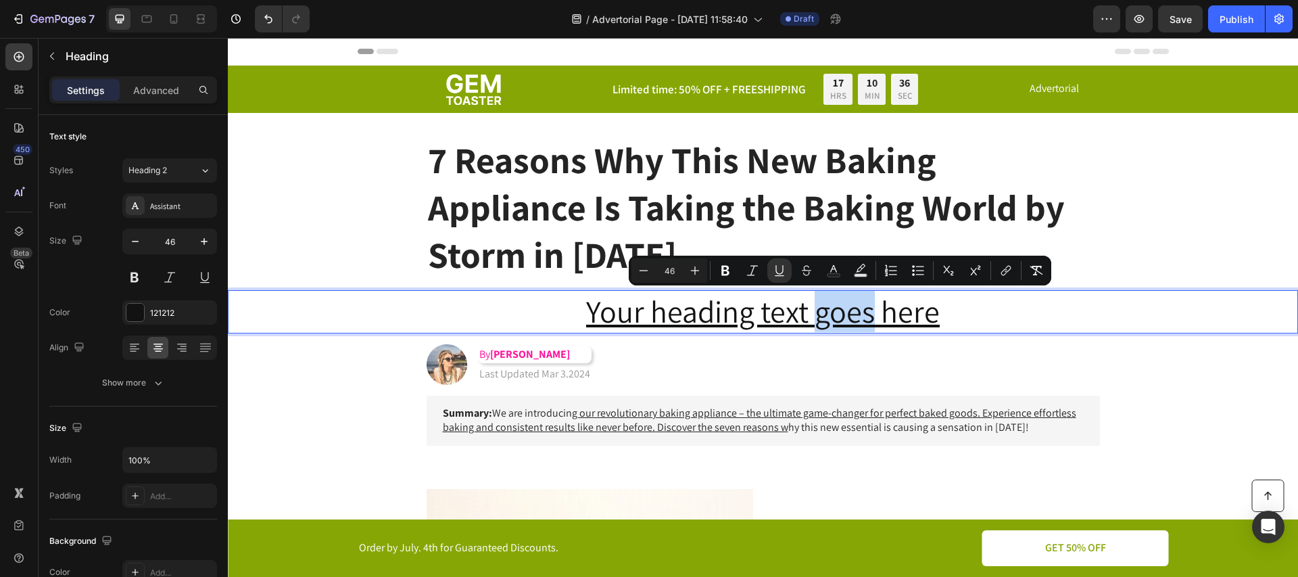
click at [778, 365] on div "Image By [PERSON_NAME] Heading Last Updated Mar 3.2024 Text [GEOGRAPHIC_DATA]" at bounding box center [763, 364] width 700 height 41
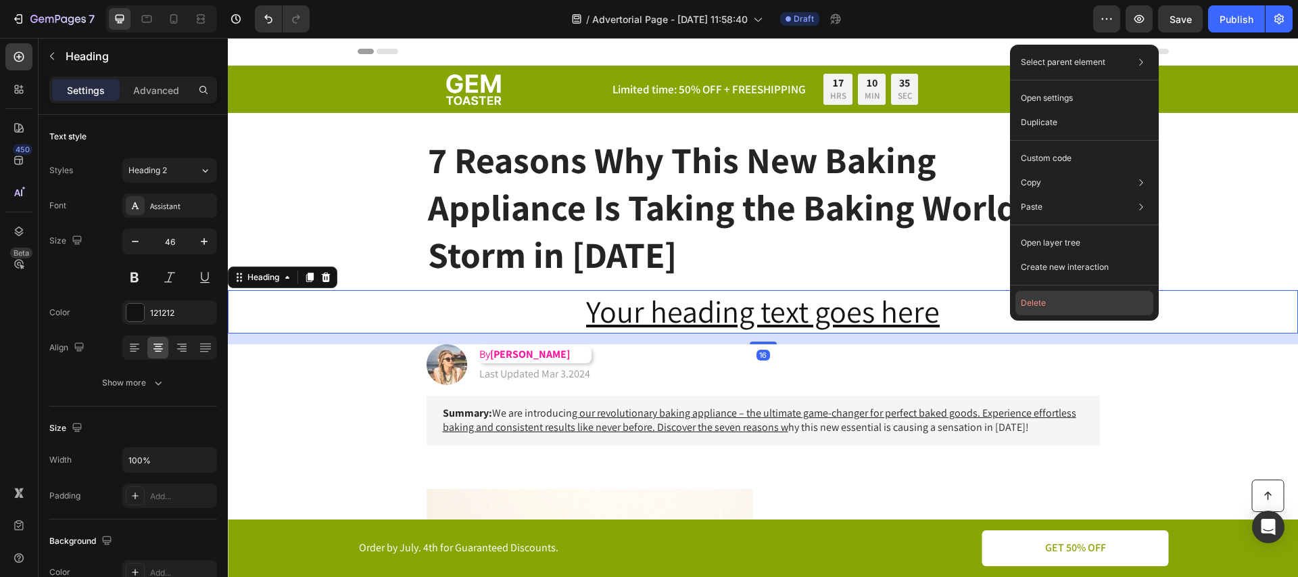
click at [1050, 302] on button "Delete" at bounding box center [1084, 303] width 138 height 24
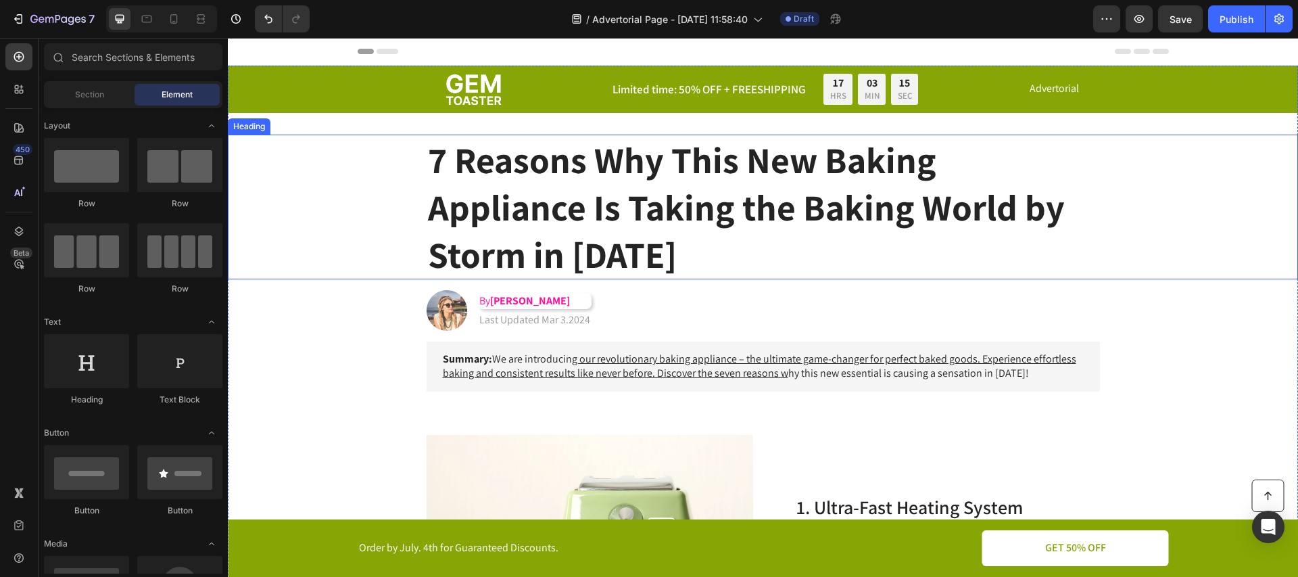
click at [502, 189] on h1 "7 Reasons Why This New Baking Appliance Is Taking the Baking World by Storm in …" at bounding box center [763, 207] width 673 height 145
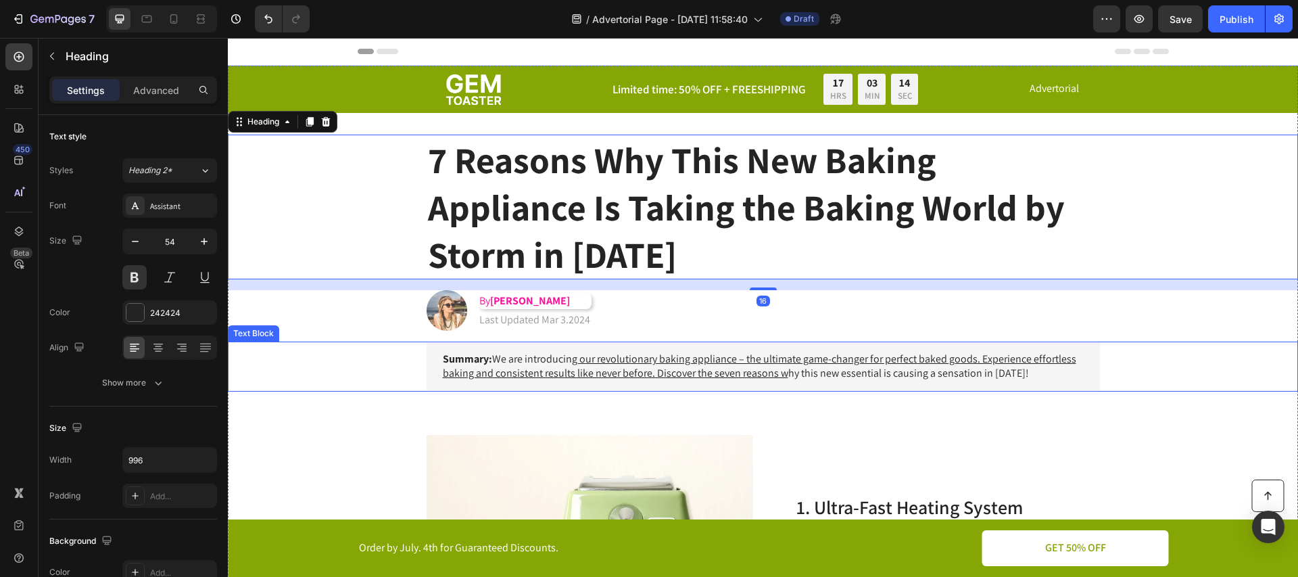
click at [330, 347] on div "Summary: We are introducin g our revolutionary baking appliance – the ultimate …" at bounding box center [762, 366] width 1043 height 50
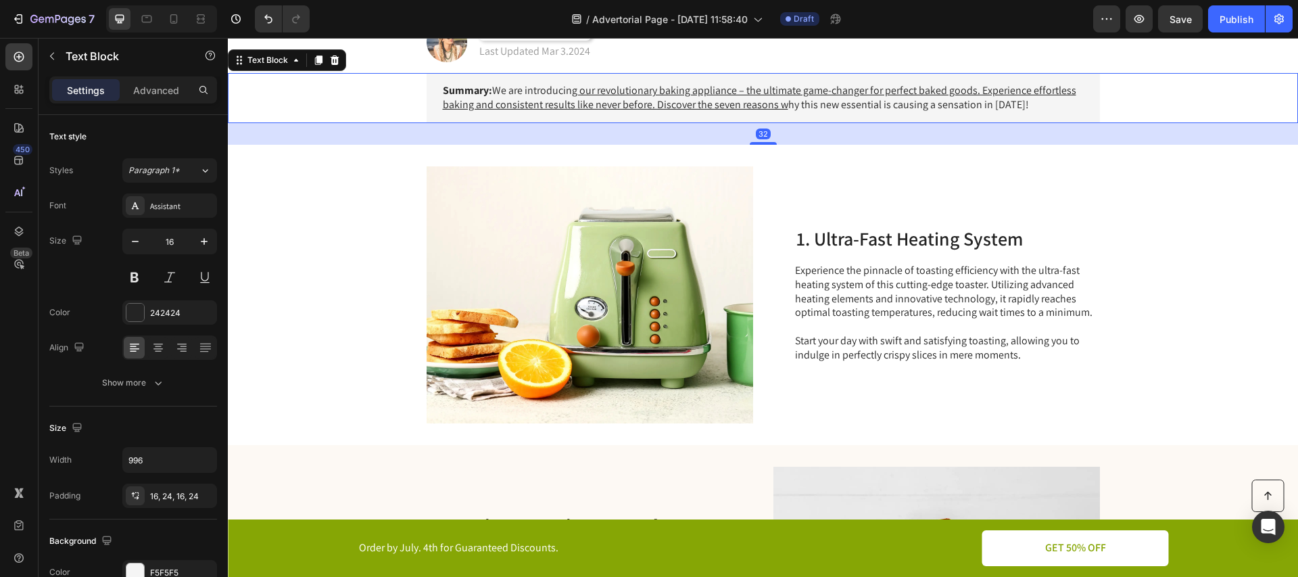
scroll to position [453, 0]
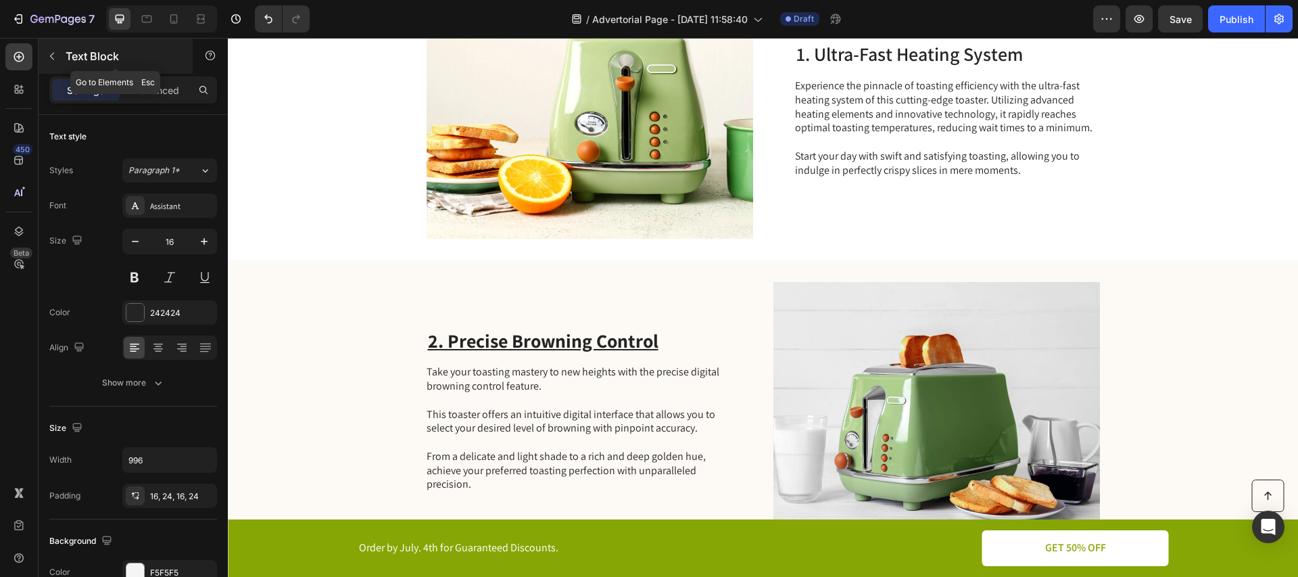
click at [58, 55] on button "button" at bounding box center [52, 56] width 22 height 22
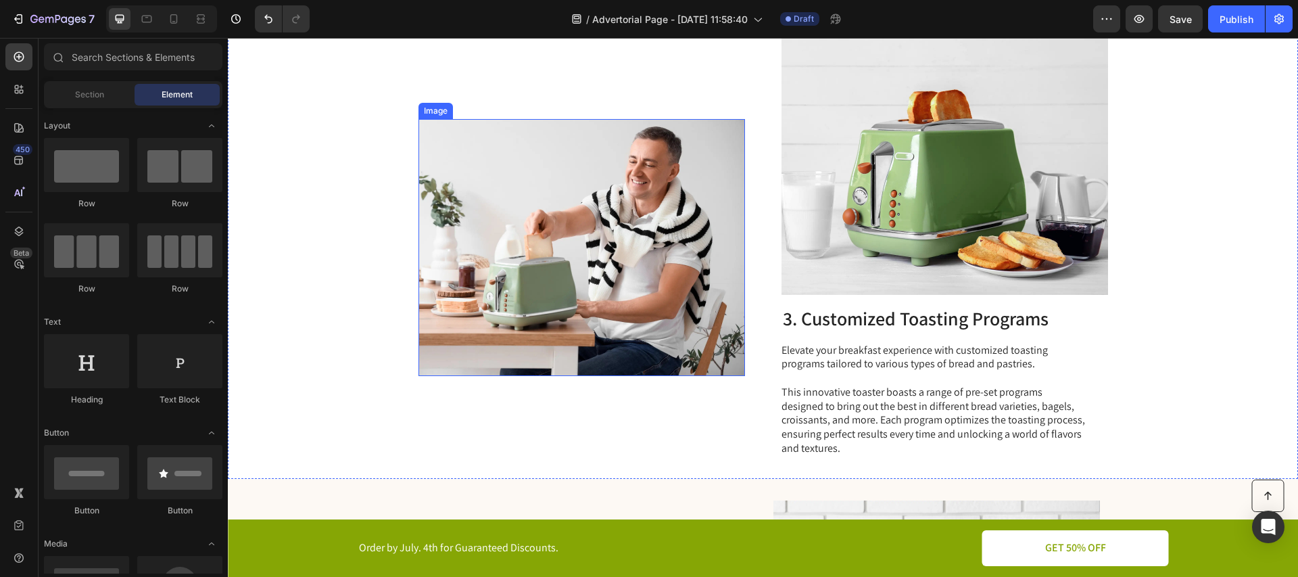
scroll to position [1090, 0]
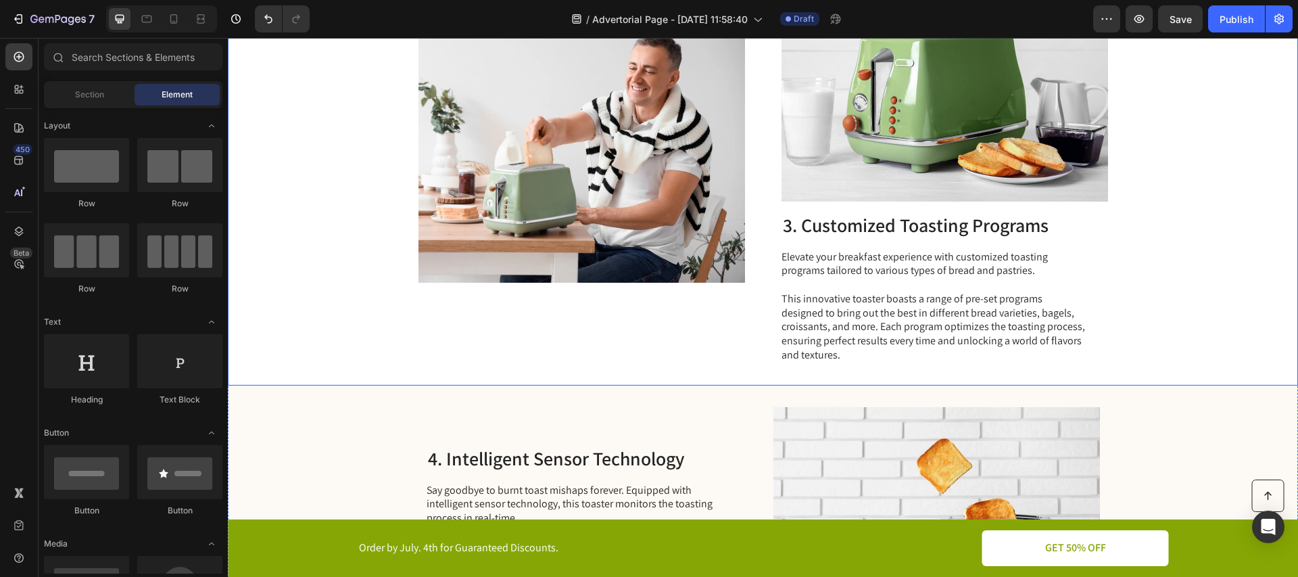
click at [444, 326] on div "Image" at bounding box center [581, 154] width 326 height 419
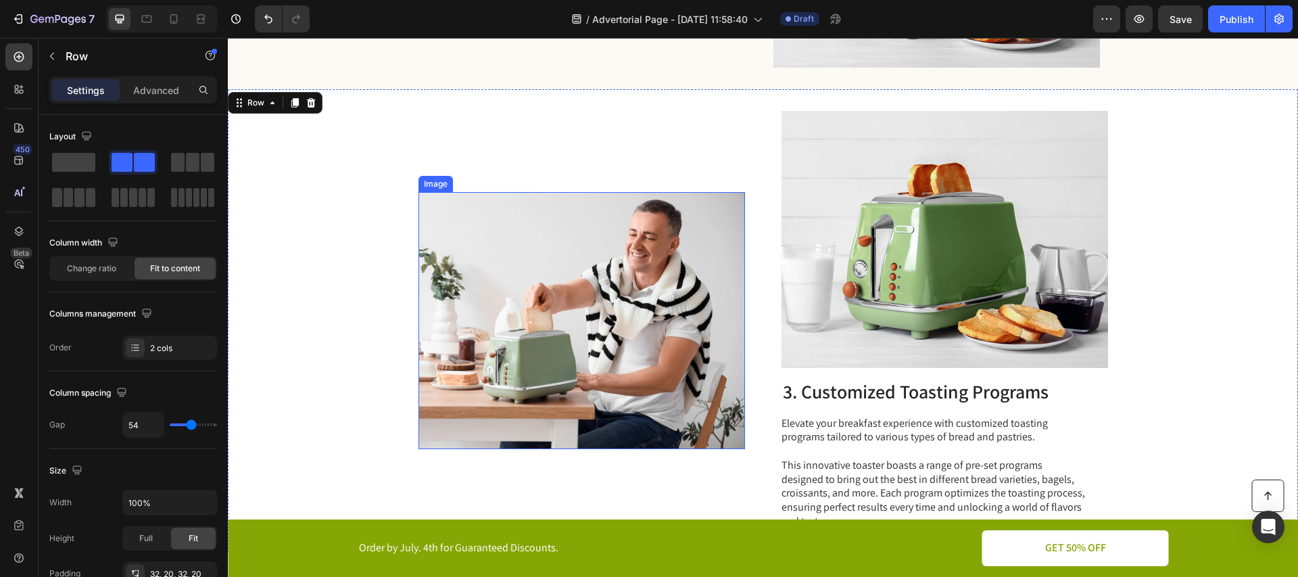
scroll to position [940, 0]
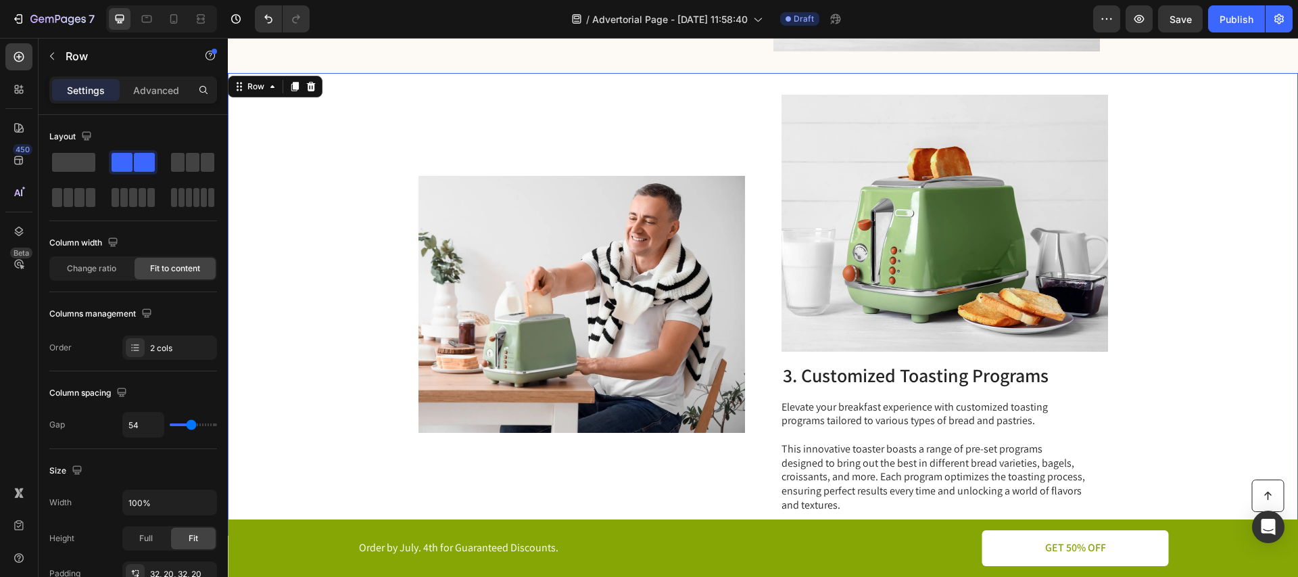
click at [366, 107] on div "Image Image 3. Customized Toasting Programs Heading Elevate your breakfast expe…" at bounding box center [763, 304] width 1070 height 462
click at [458, 210] on img at bounding box center [581, 304] width 326 height 257
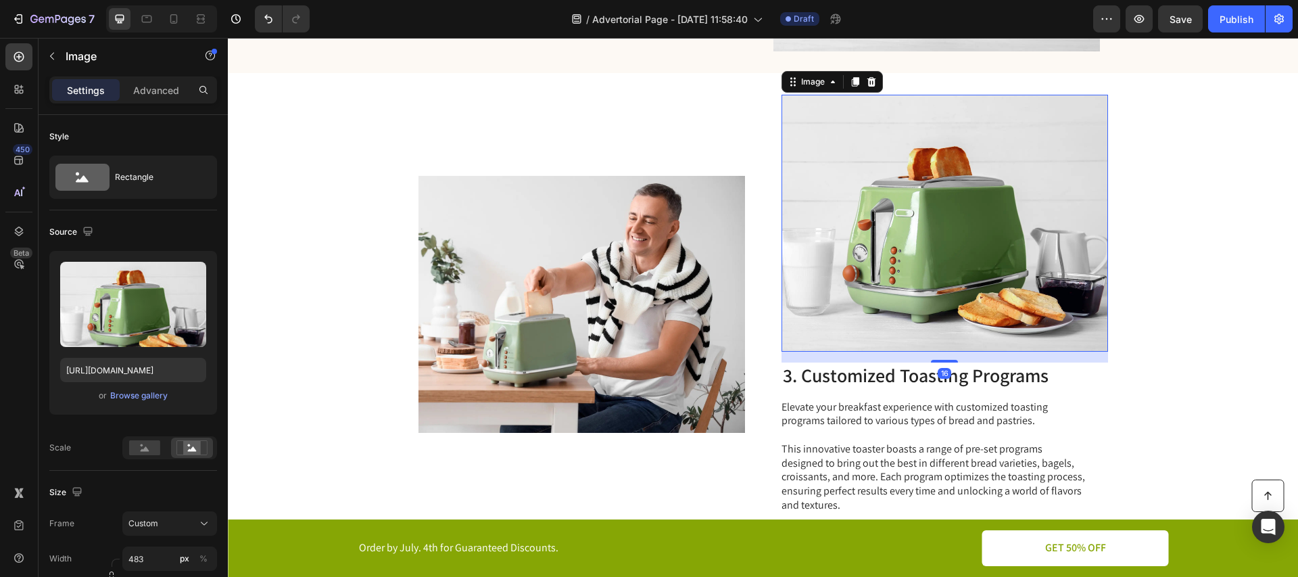
click at [852, 176] on img at bounding box center [944, 223] width 326 height 257
click at [611, 242] on img at bounding box center [581, 304] width 326 height 257
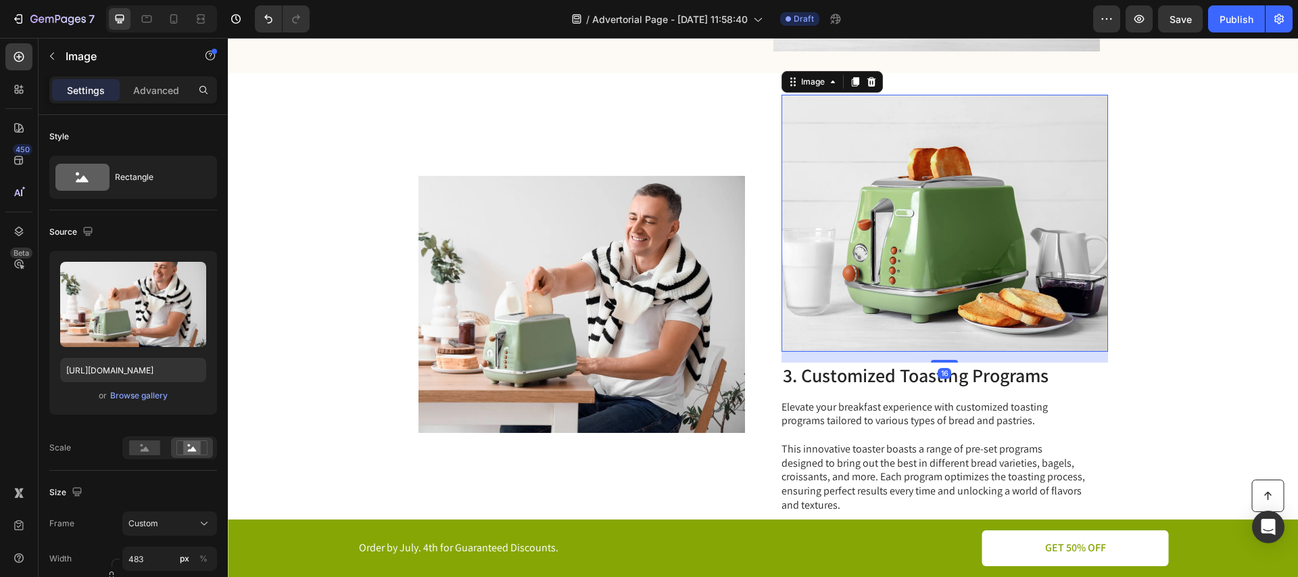
click at [905, 205] on img at bounding box center [944, 223] width 326 height 257
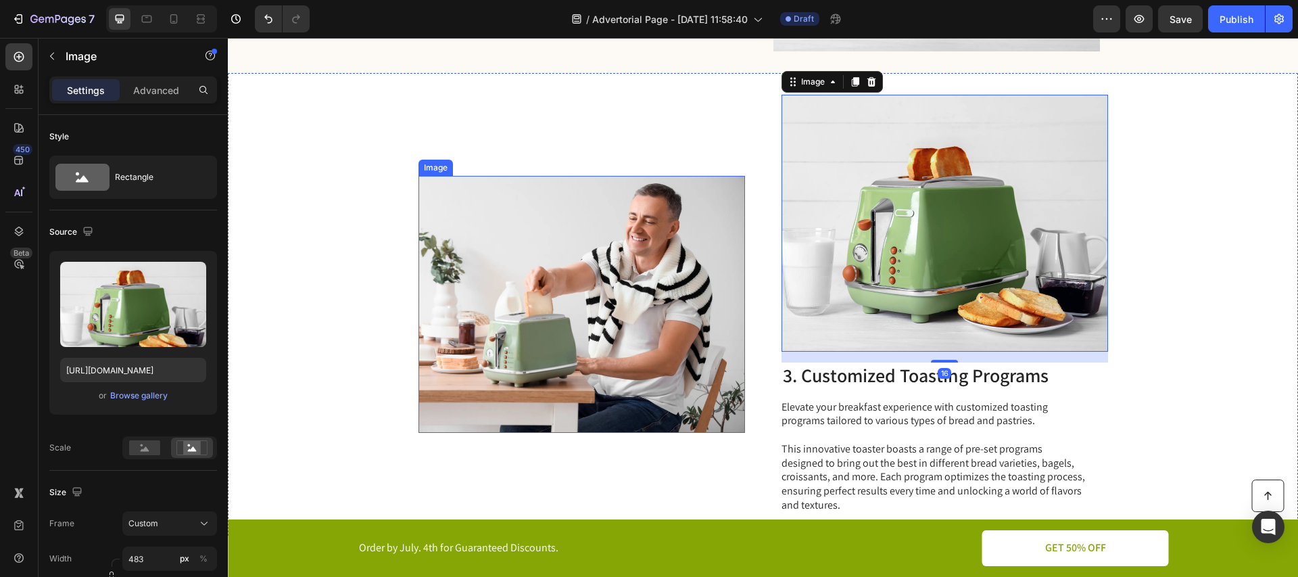
click at [572, 272] on img at bounding box center [581, 304] width 326 height 257
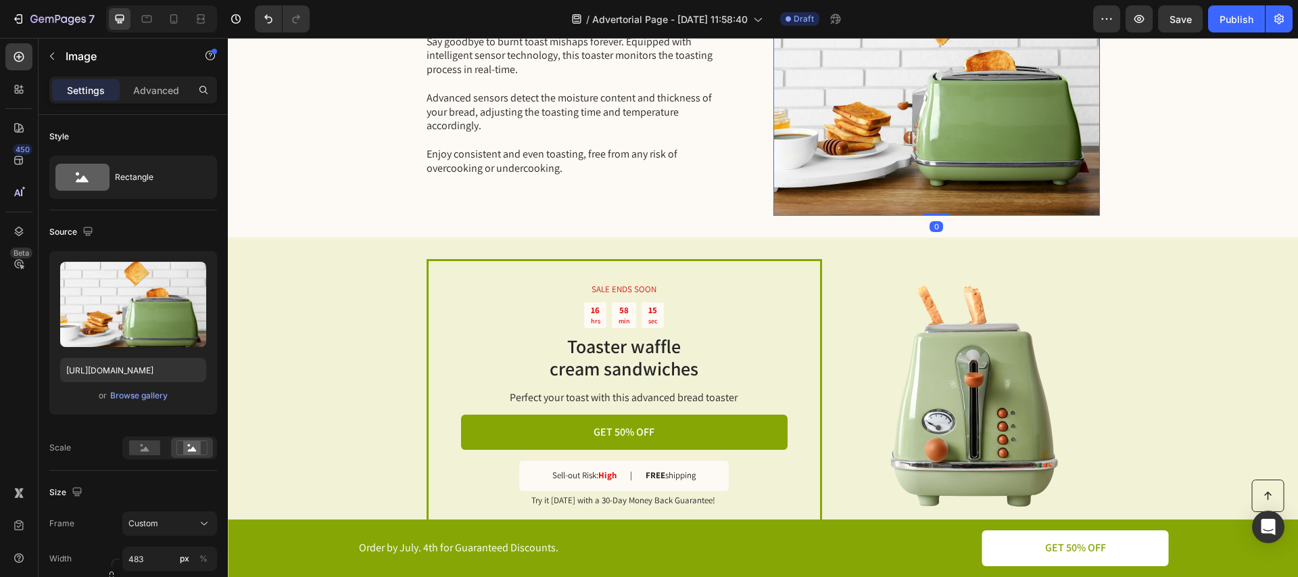
click at [863, 154] on img at bounding box center [936, 87] width 326 height 257
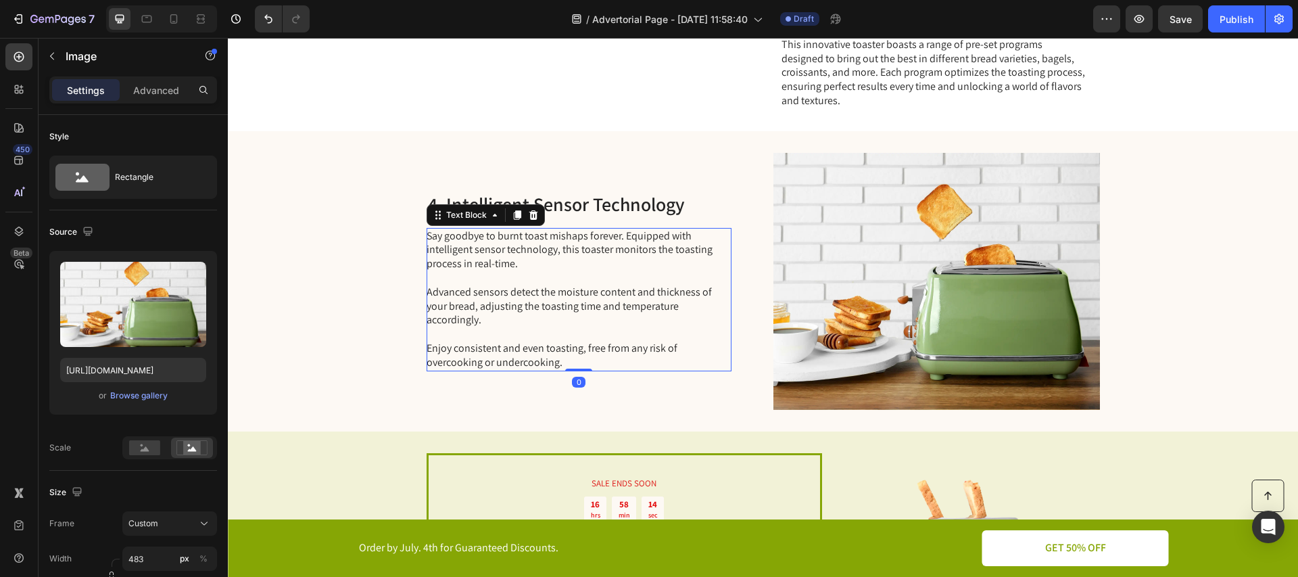
click at [598, 274] on p "Say goodbye to burnt toast mishaps forever. Equipped with intelligent sensor te…" at bounding box center [579, 299] width 304 height 141
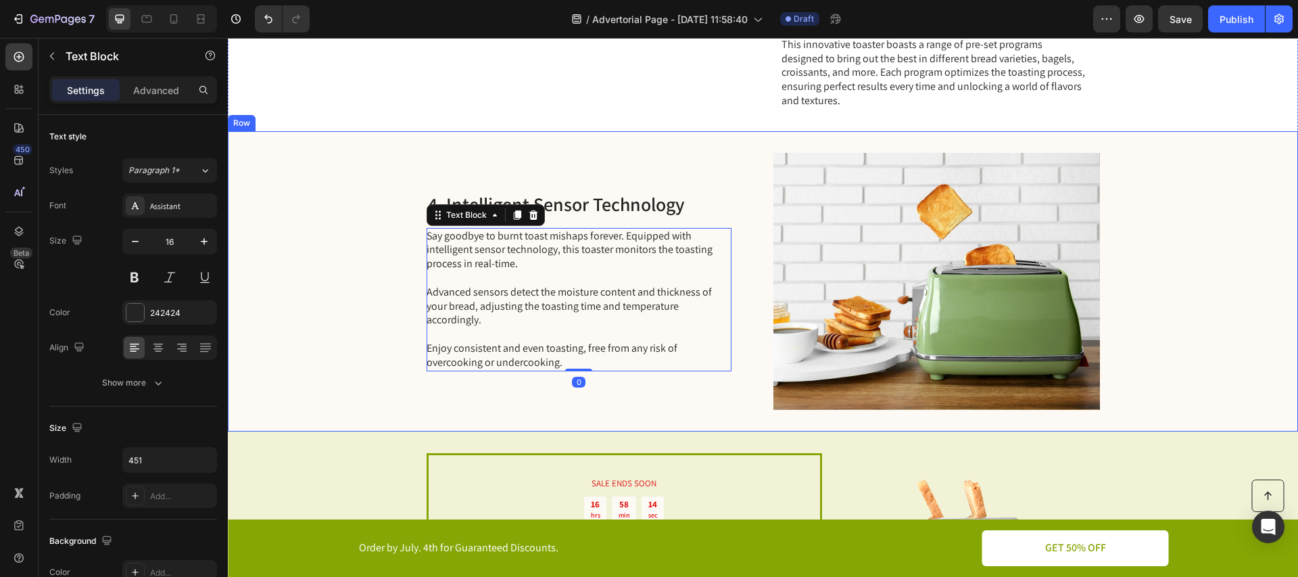
click at [588, 191] on h2 "4. Intelligent Sensor Technology" at bounding box center [579, 204] width 305 height 26
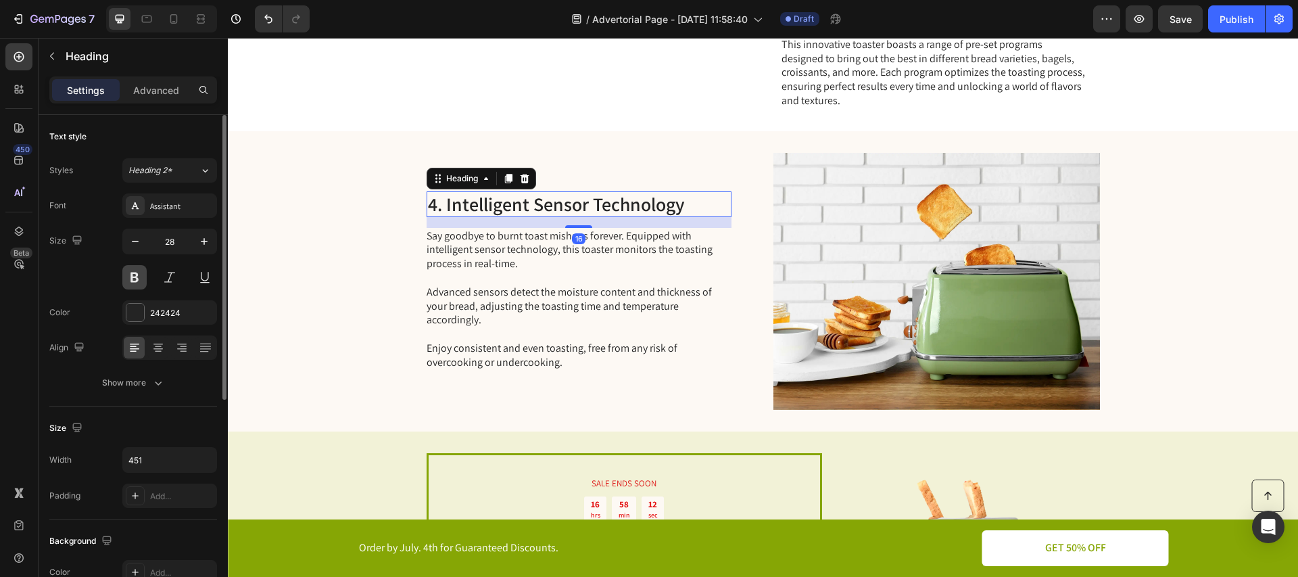
click at [133, 275] on button at bounding box center [134, 277] width 24 height 24
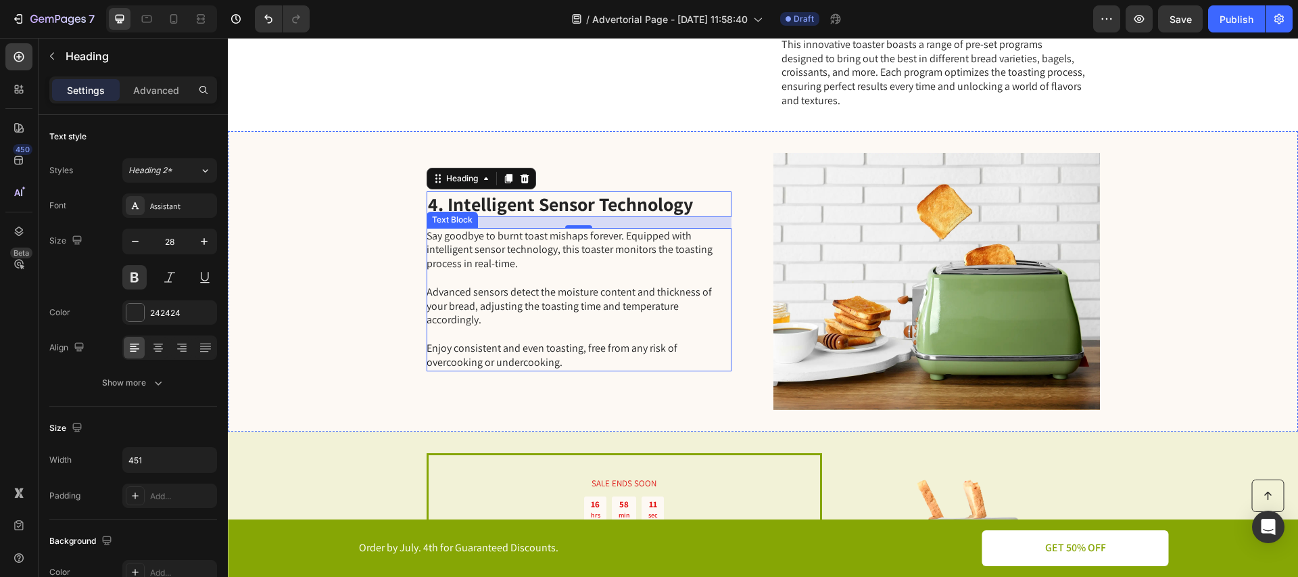
click at [481, 252] on p "Say goodbye to burnt toast mishaps forever. Equipped with intelligent sensor te…" at bounding box center [579, 299] width 304 height 141
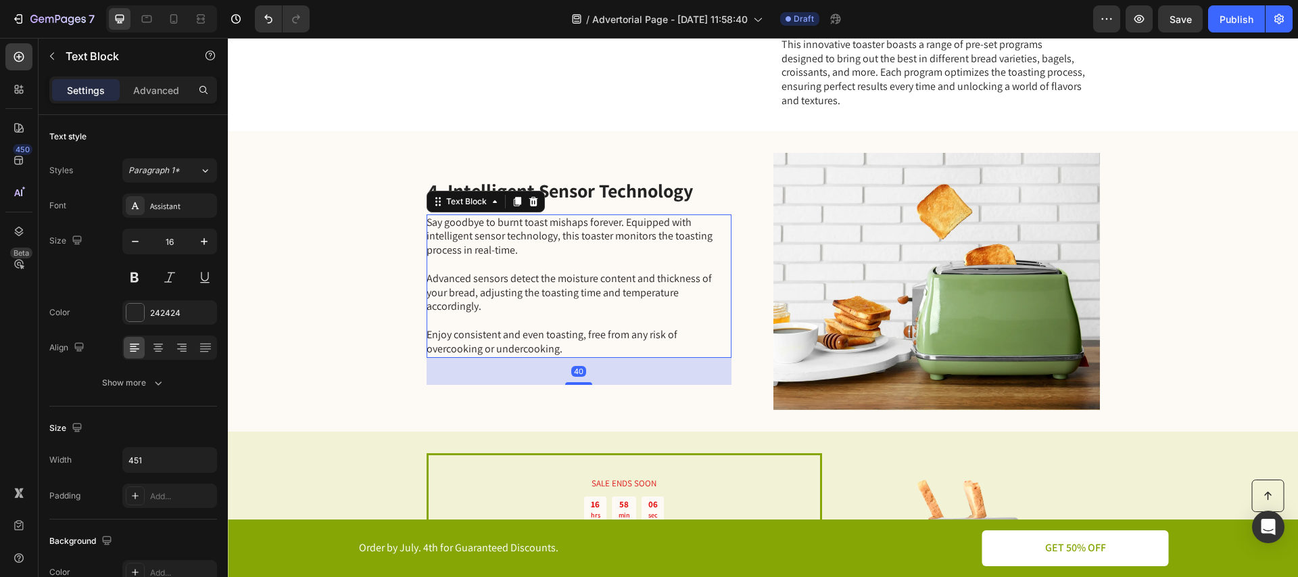
drag, startPoint x: 576, startPoint y: 370, endPoint x: 572, endPoint y: 397, distance: 27.3
click at [572, 397] on div "4. Intelligent Sensor Technology Heading Say goodbye to burnt toast mishaps for…" at bounding box center [579, 281] width 305 height 257
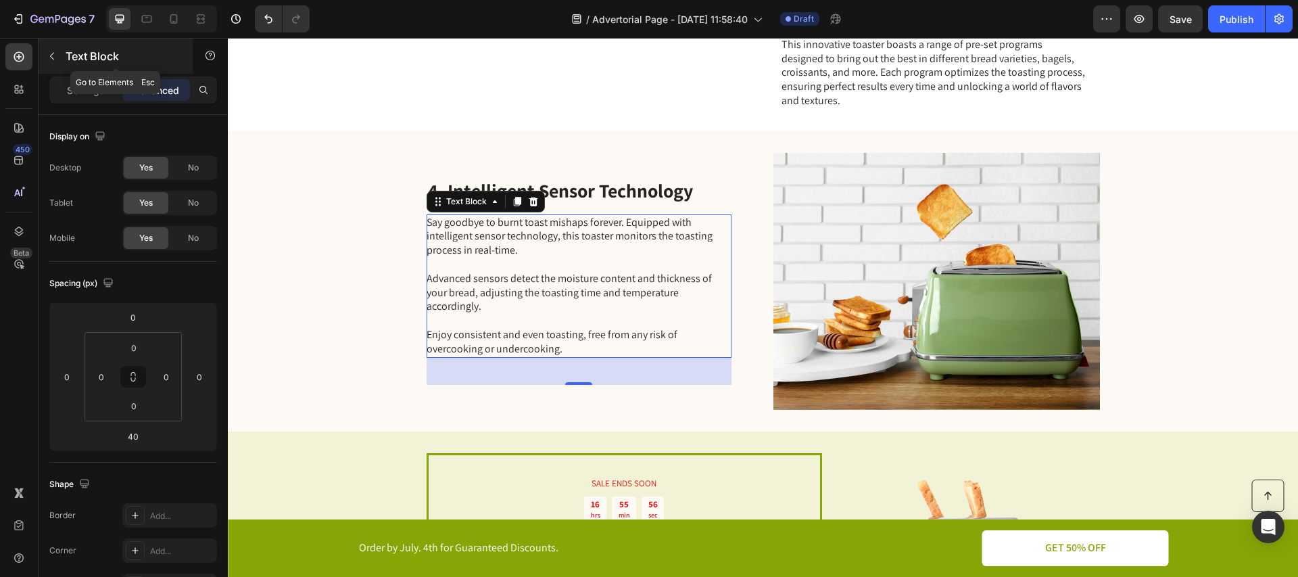
click at [69, 52] on p "Text Block" at bounding box center [123, 56] width 115 height 16
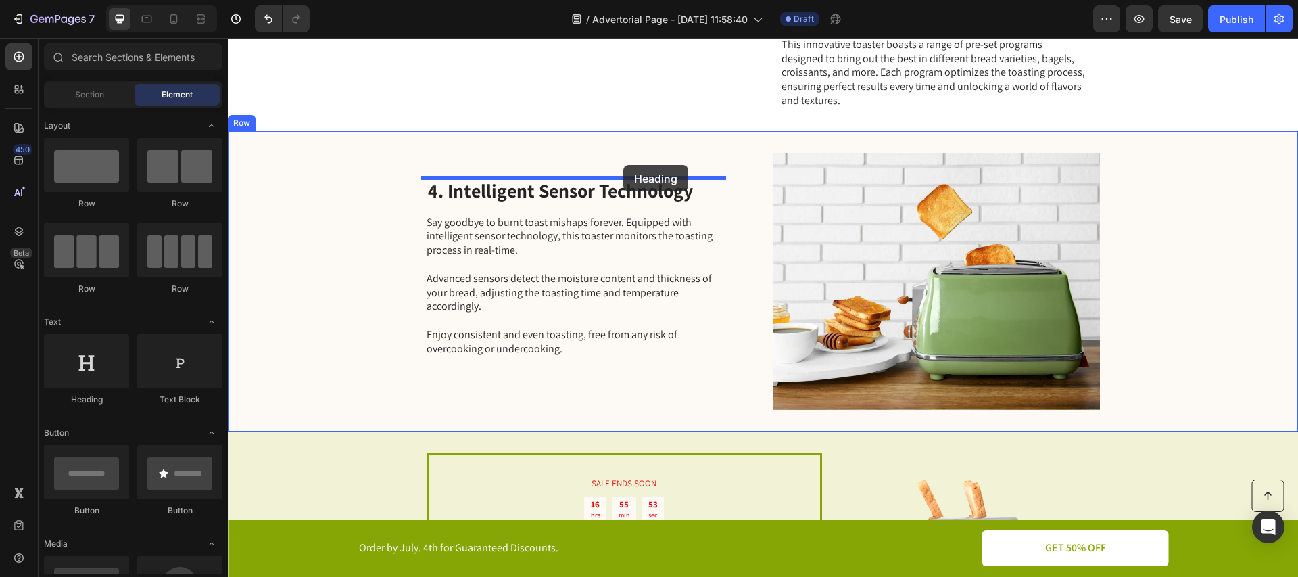
drag, startPoint x: 345, startPoint y: 427, endPoint x: 622, endPoint y: 166, distance: 380.2
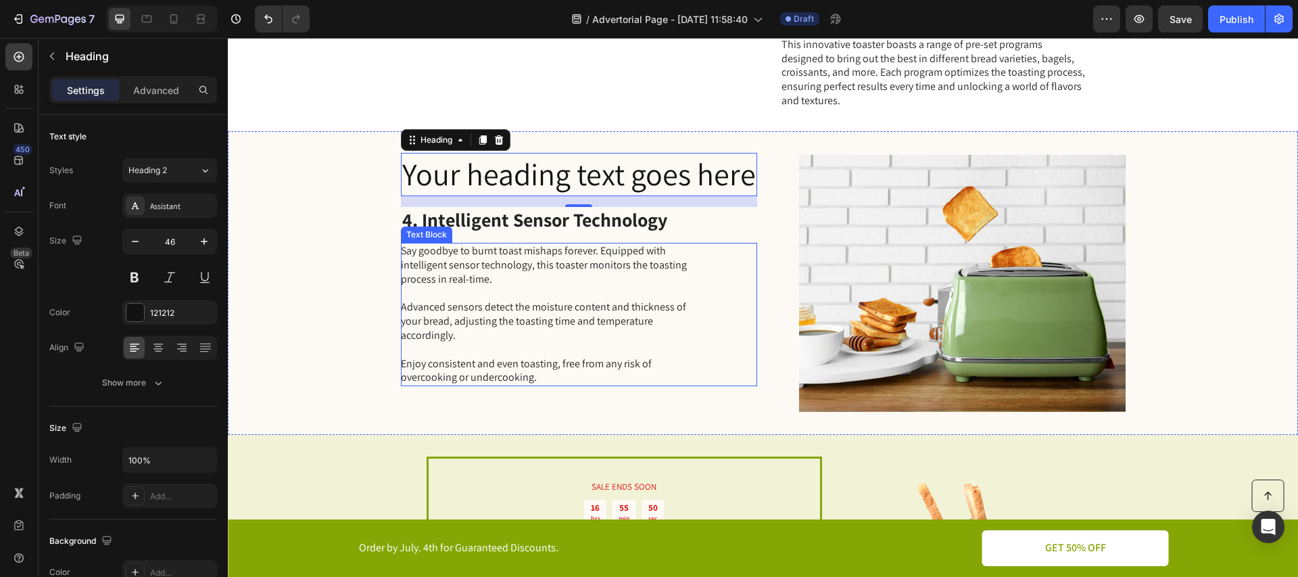
click at [673, 243] on div "Say goodbye to burnt toast mishaps forever. Equipped with intelligent sensor te…" at bounding box center [553, 314] width 305 height 143
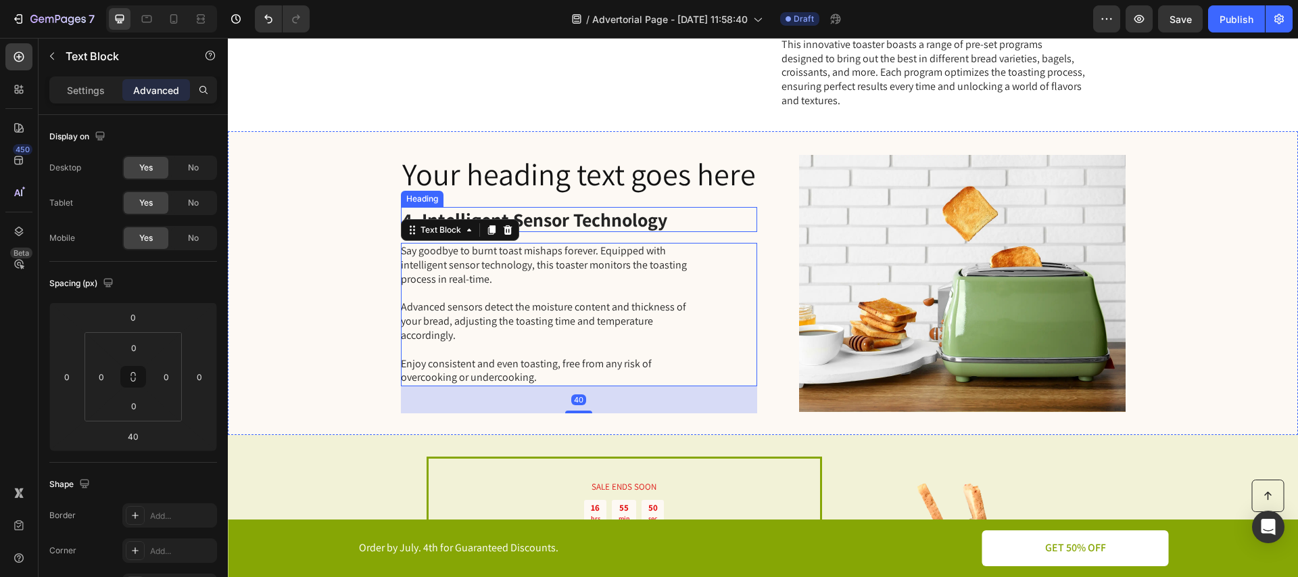
click at [625, 185] on h2 "Your heading text goes here" at bounding box center [579, 174] width 356 height 43
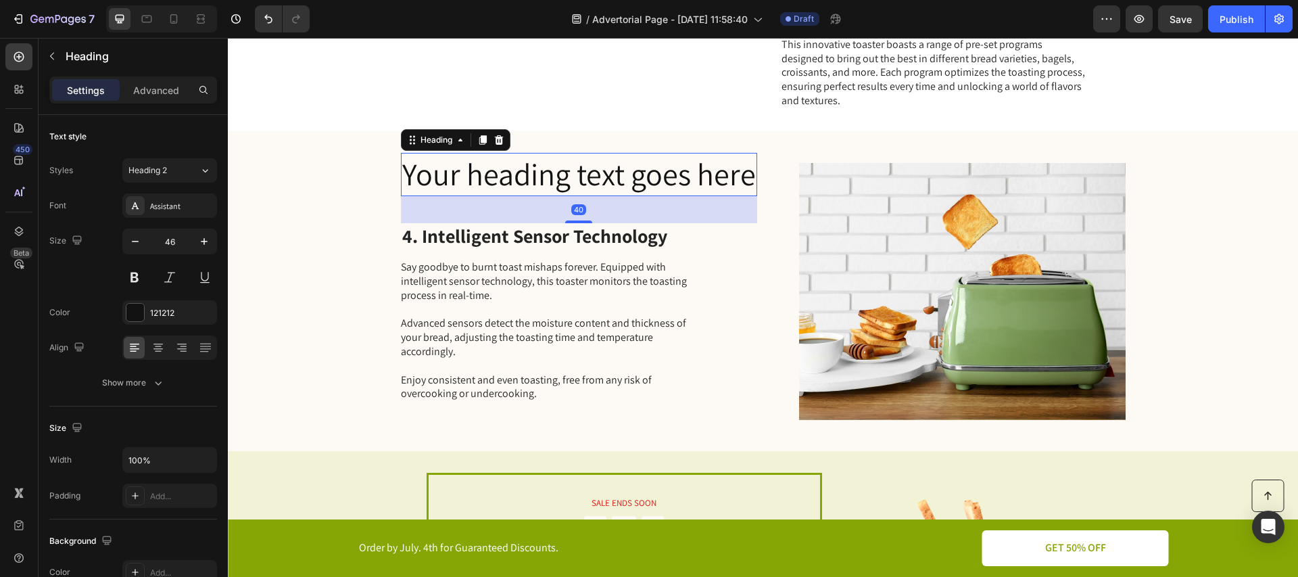
drag, startPoint x: 577, startPoint y: 205, endPoint x: 588, endPoint y: 221, distance: 19.5
click at [588, 196] on div "40" at bounding box center [579, 196] width 356 height 0
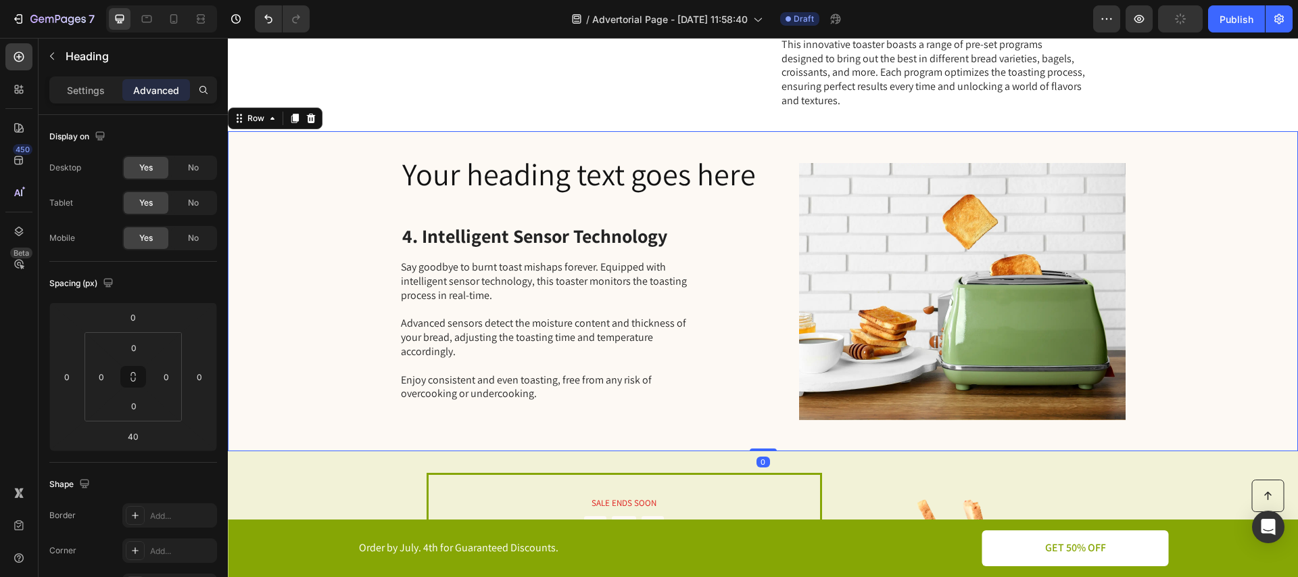
click at [769, 287] on div "Your heading text goes here Heading 4. Intelligent Sensor Technology Heading Sa…" at bounding box center [763, 291] width 1070 height 320
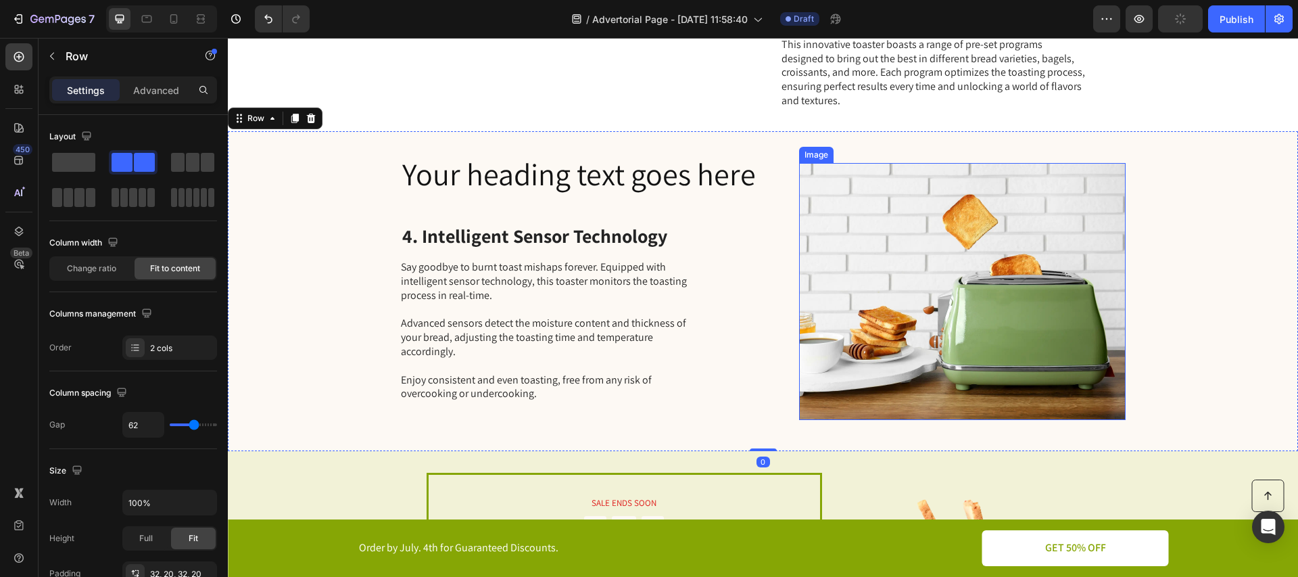
click at [950, 256] on img at bounding box center [962, 291] width 326 height 257
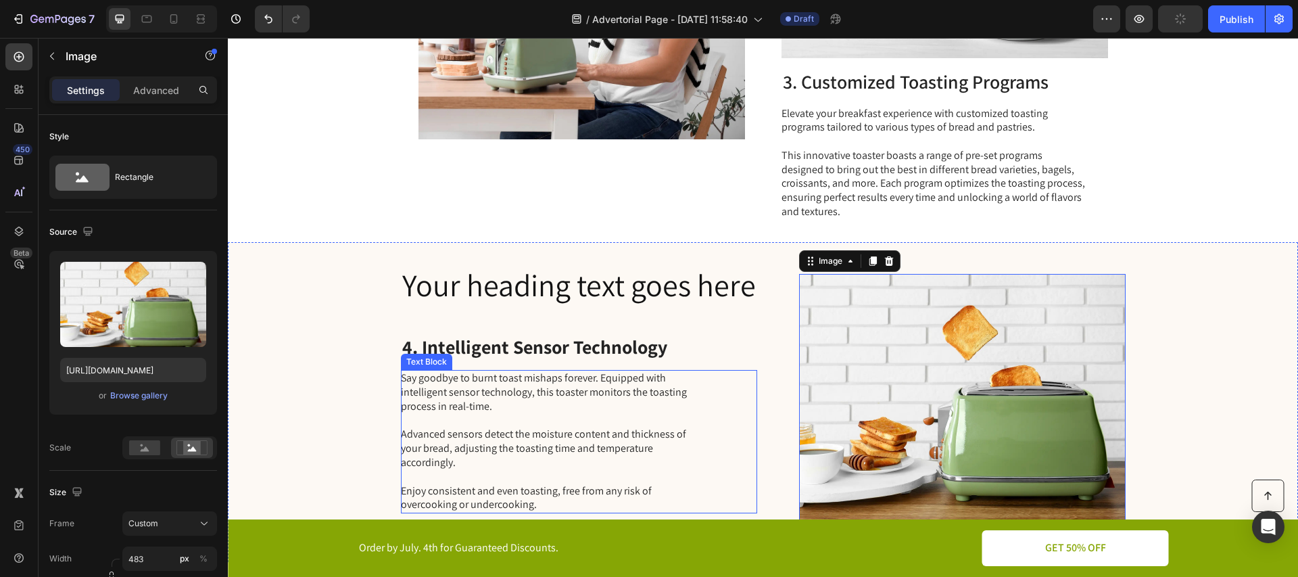
scroll to position [1271, 0]
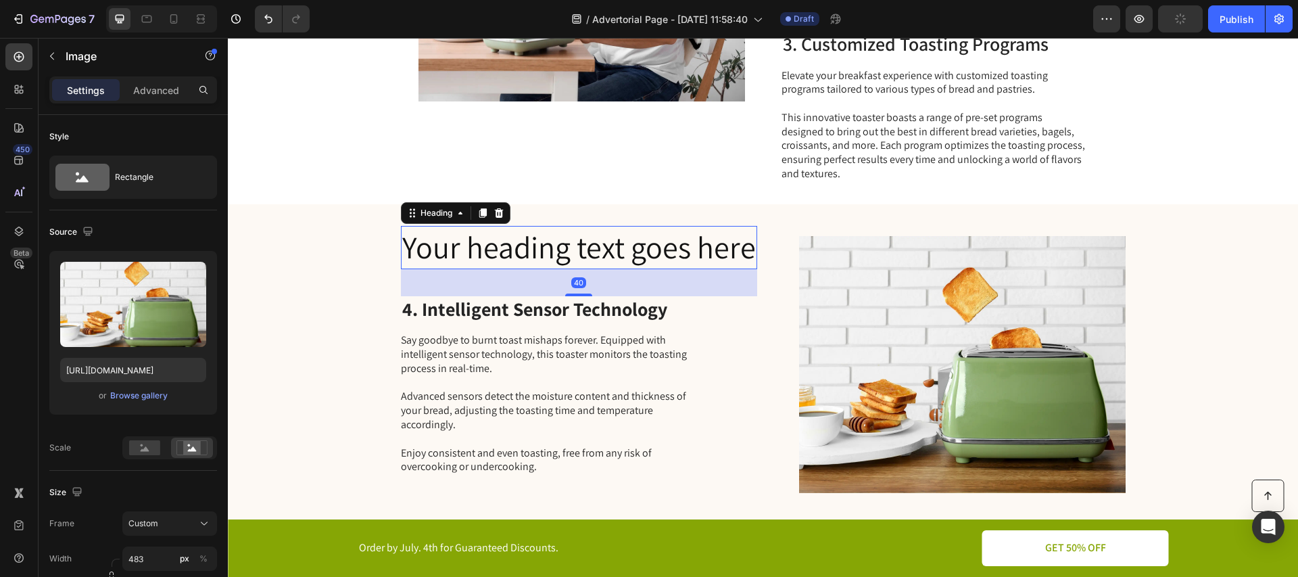
click at [635, 248] on h2 "Your heading text goes here" at bounding box center [579, 247] width 356 height 43
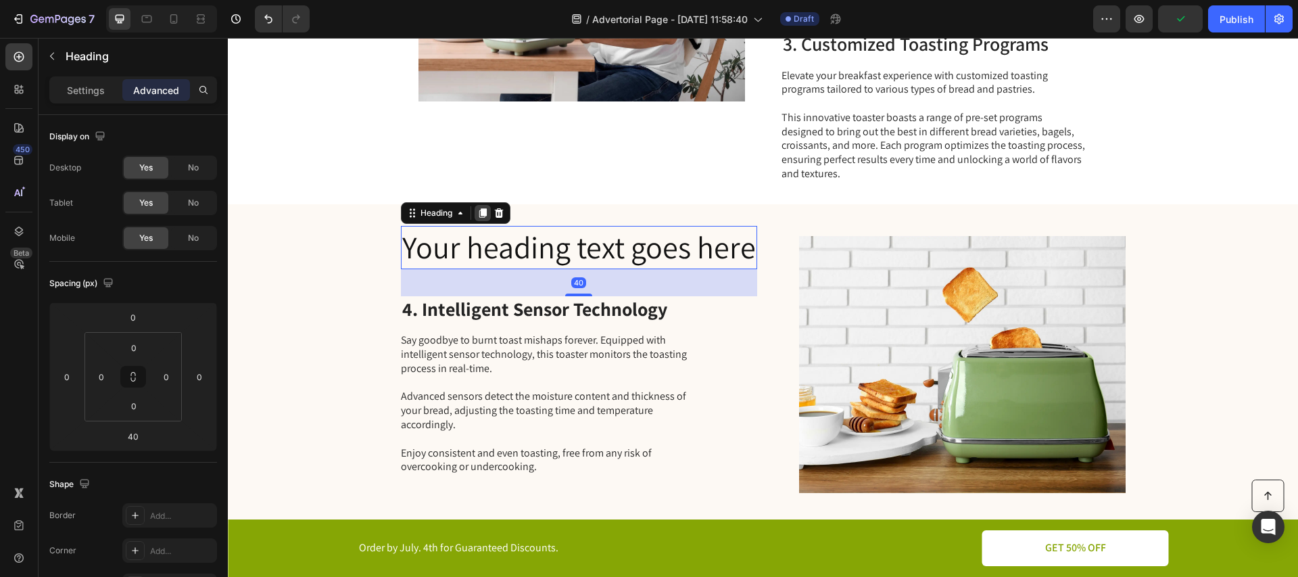
click at [479, 210] on icon at bounding box center [482, 212] width 7 height 9
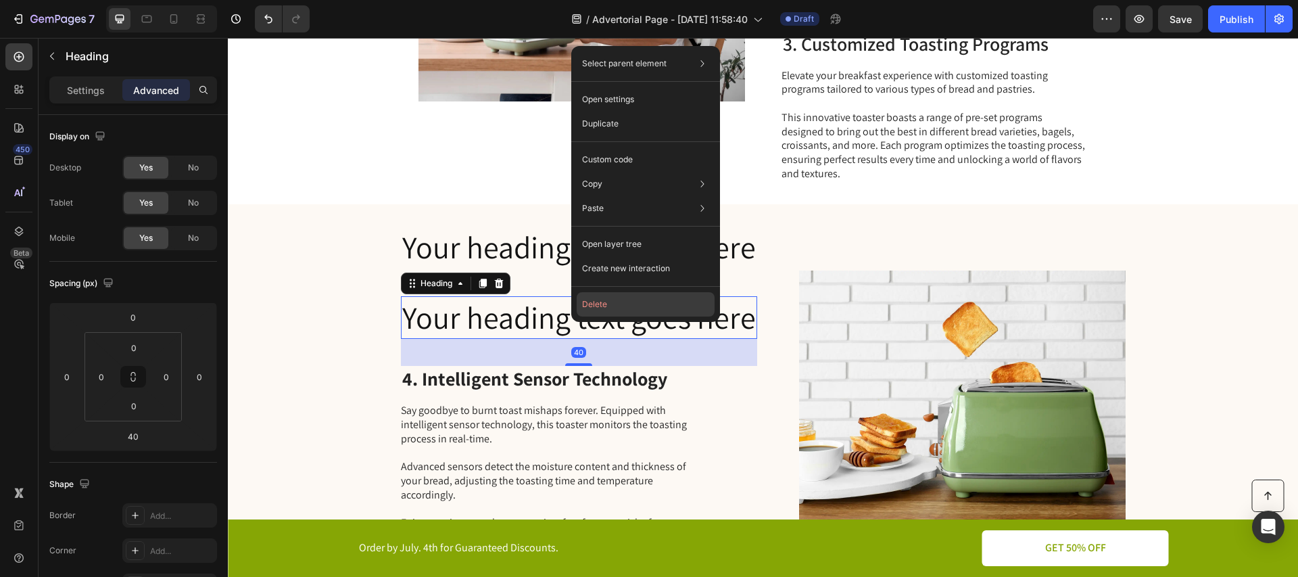
click at [615, 304] on button "Delete" at bounding box center [646, 304] width 138 height 24
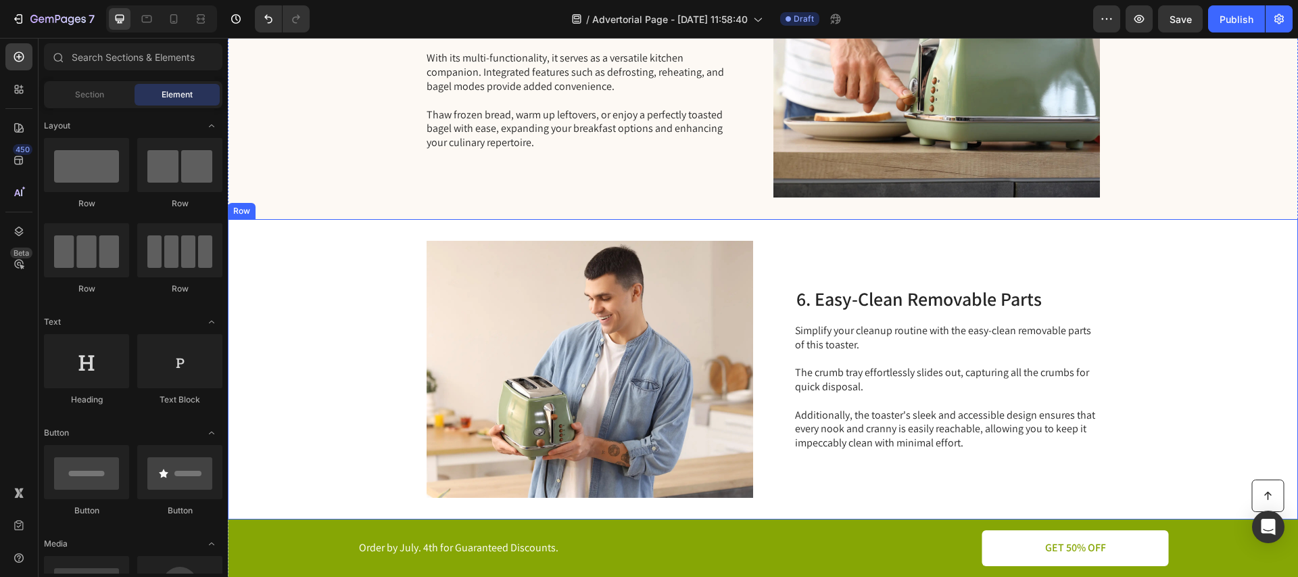
scroll to position [2298, 0]
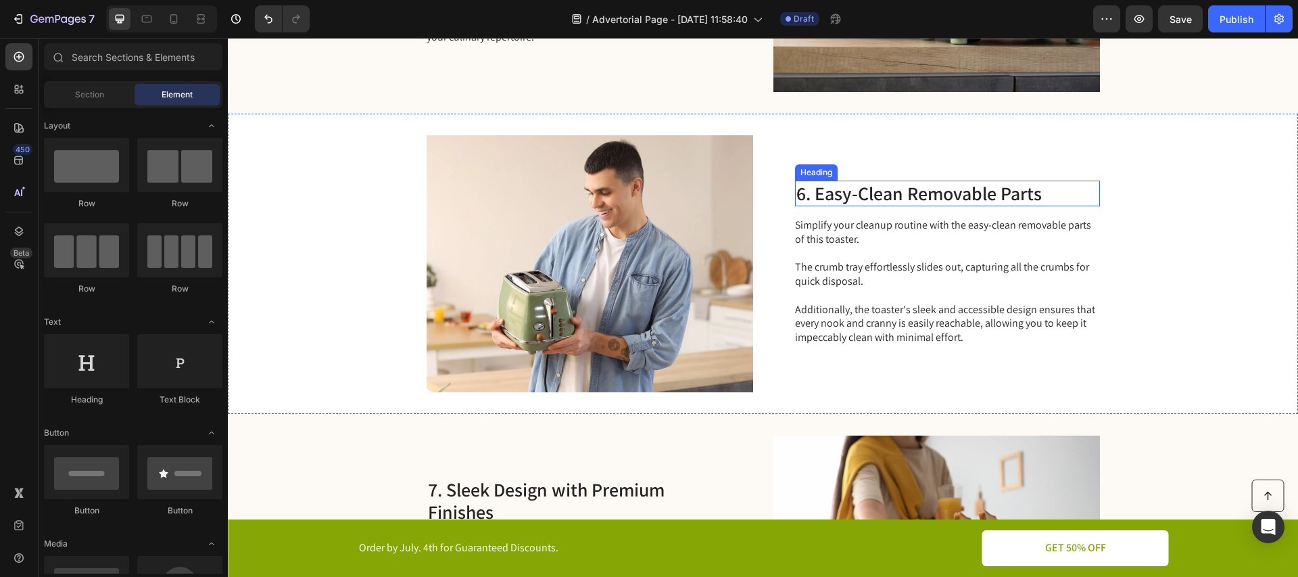
click at [905, 191] on h2 "6. Easy-Clean Removable Parts" at bounding box center [947, 193] width 305 height 26
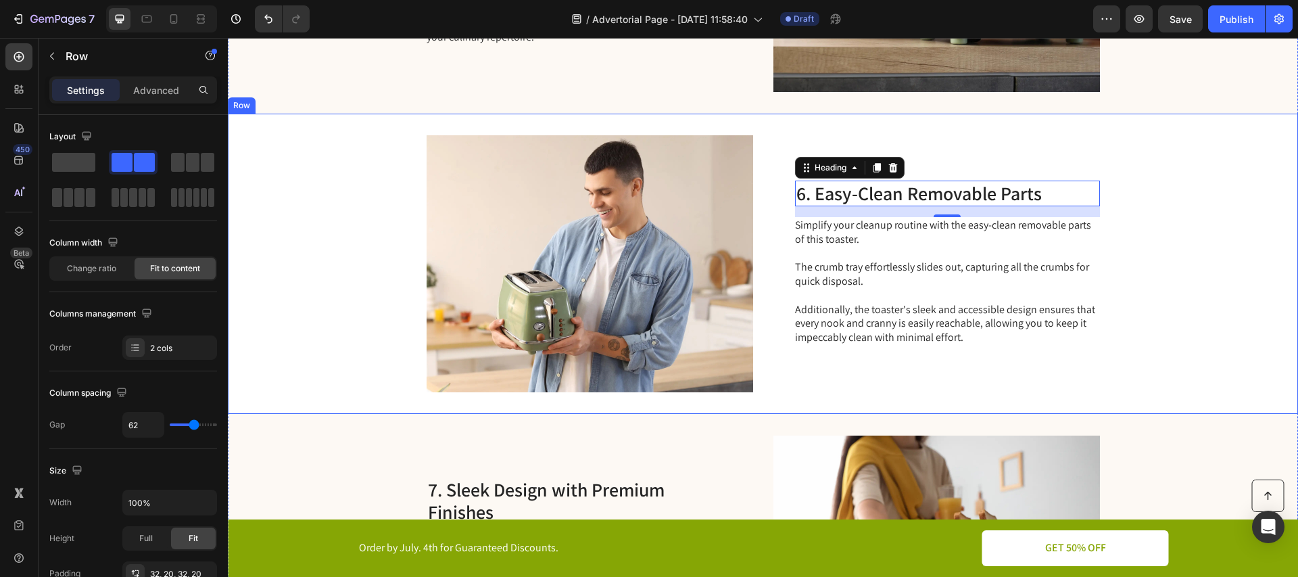
click at [1192, 218] on div "Image 6. Easy-Clean Removable Parts Heading 16 Simplify your cleanup routine wi…" at bounding box center [763, 264] width 1070 height 300
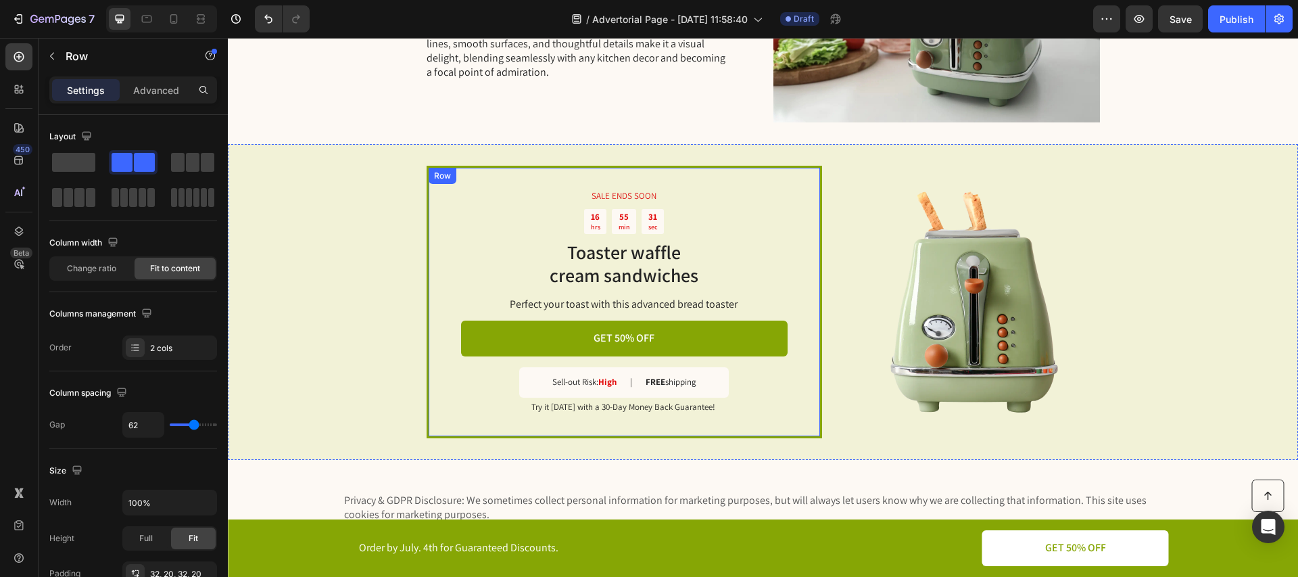
scroll to position [2809, 0]
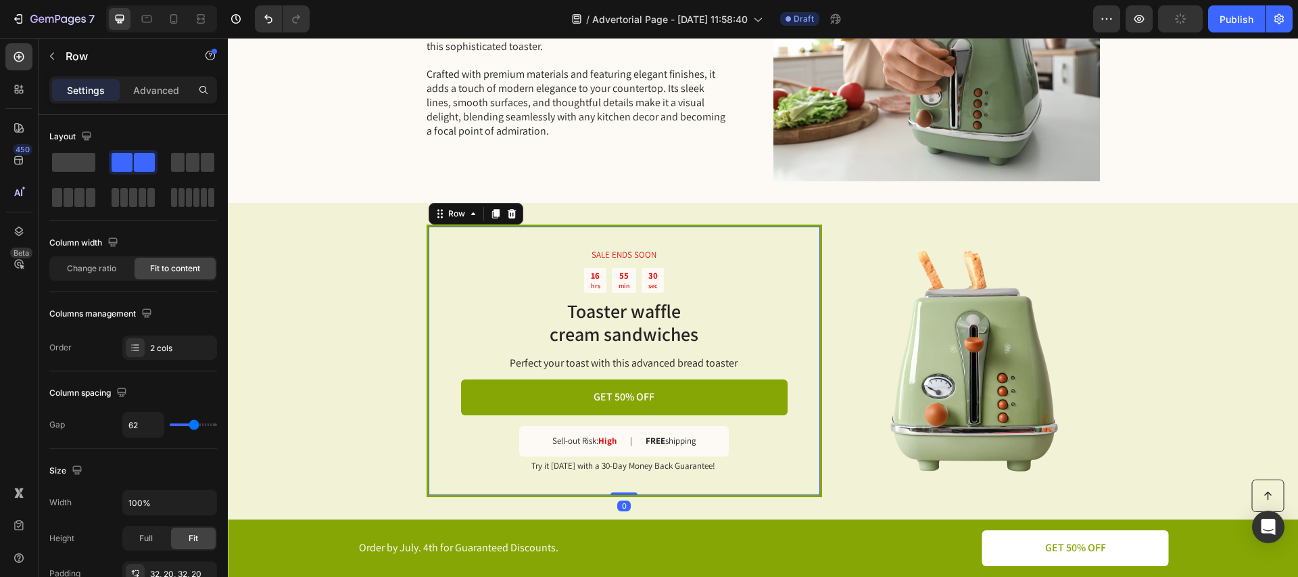
click at [799, 278] on div "SALE ENDS SOON Text Block 16 hrs 55 min 30 sec Countdown Timer Toaster waffle c…" at bounding box center [624, 360] width 395 height 272
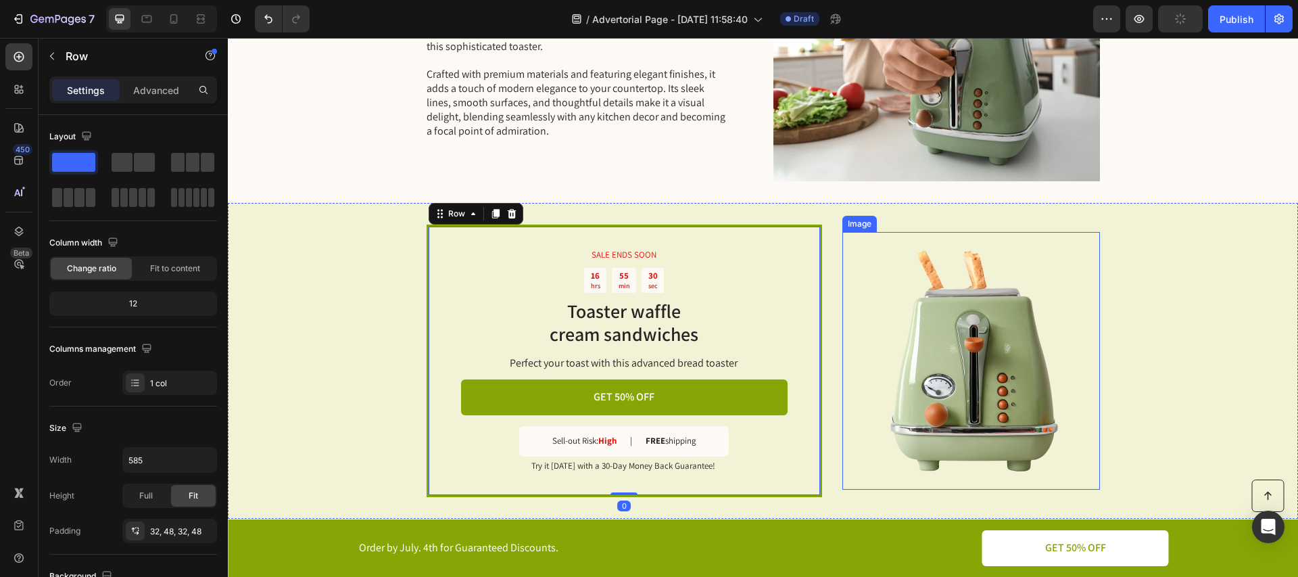
click at [862, 268] on img at bounding box center [971, 361] width 258 height 258
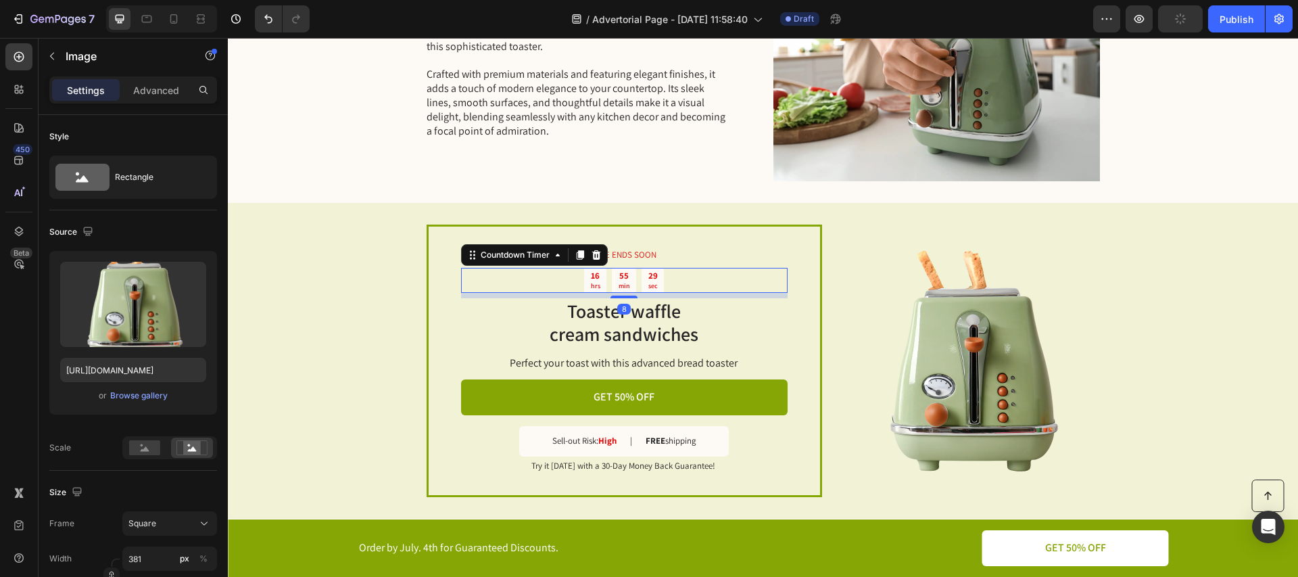
click at [749, 274] on div "16 hrs 55 min 29 sec" at bounding box center [624, 281] width 326 height 26
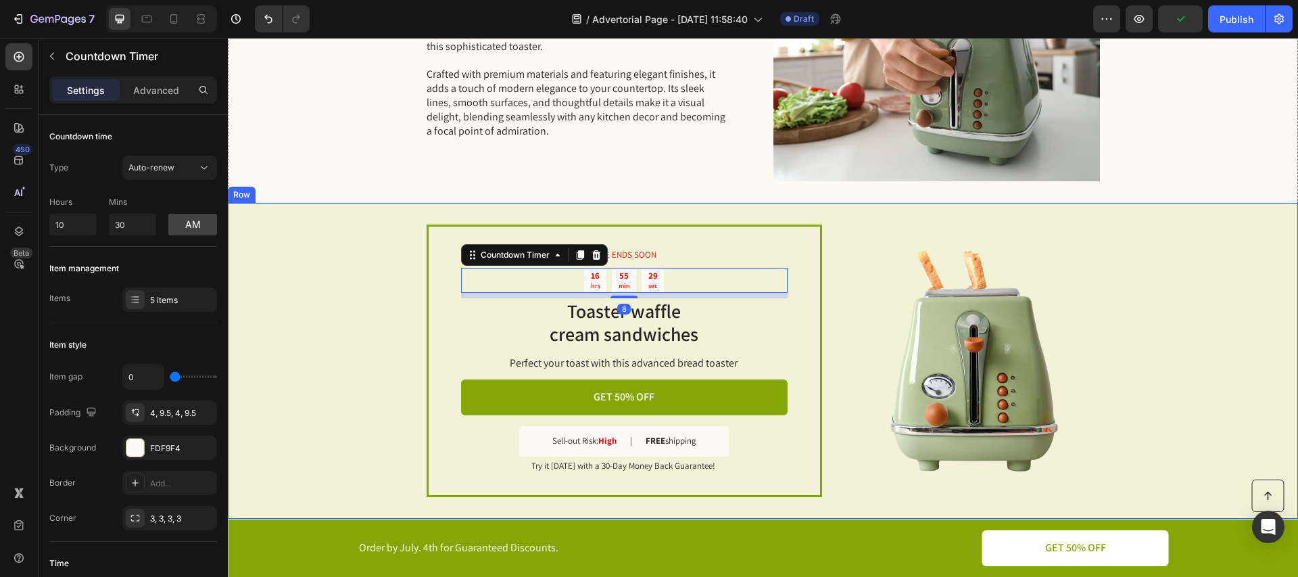
click at [834, 270] on div "SALE ENDS SOON Text Block 16 hrs 55 min 29 sec Countdown Timer 8 Toaster waffle…" at bounding box center [763, 361] width 1070 height 316
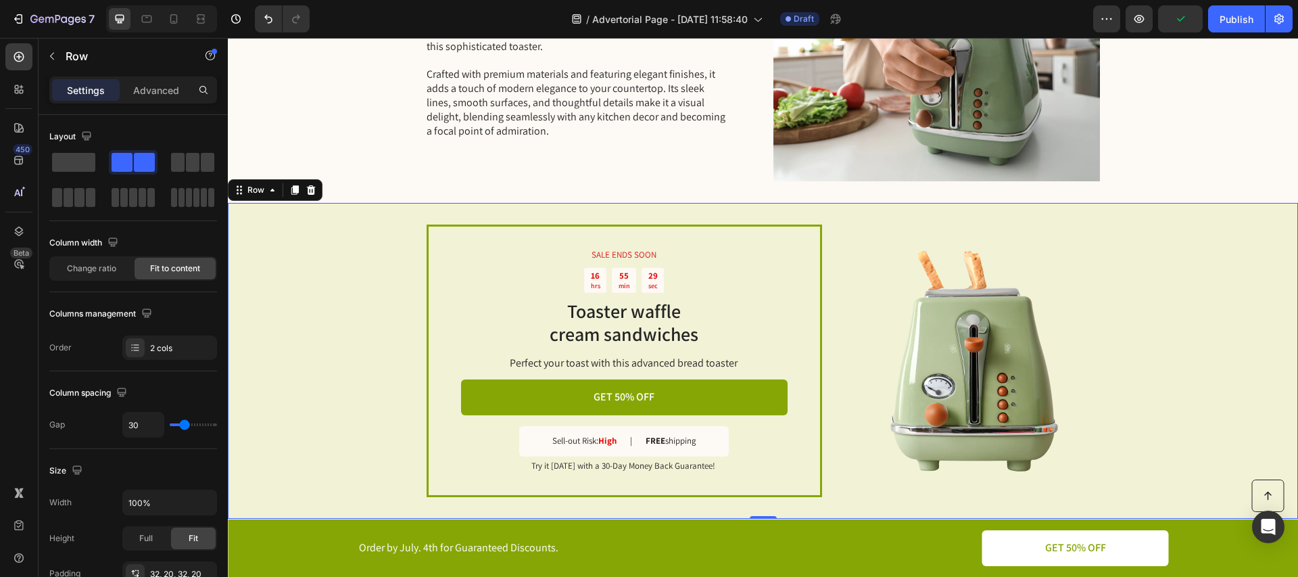
click at [792, 273] on div "SALE ENDS SOON Text Block 16 hrs 55 min 29 sec Countdown Timer Toaster waffle c…" at bounding box center [624, 360] width 395 height 272
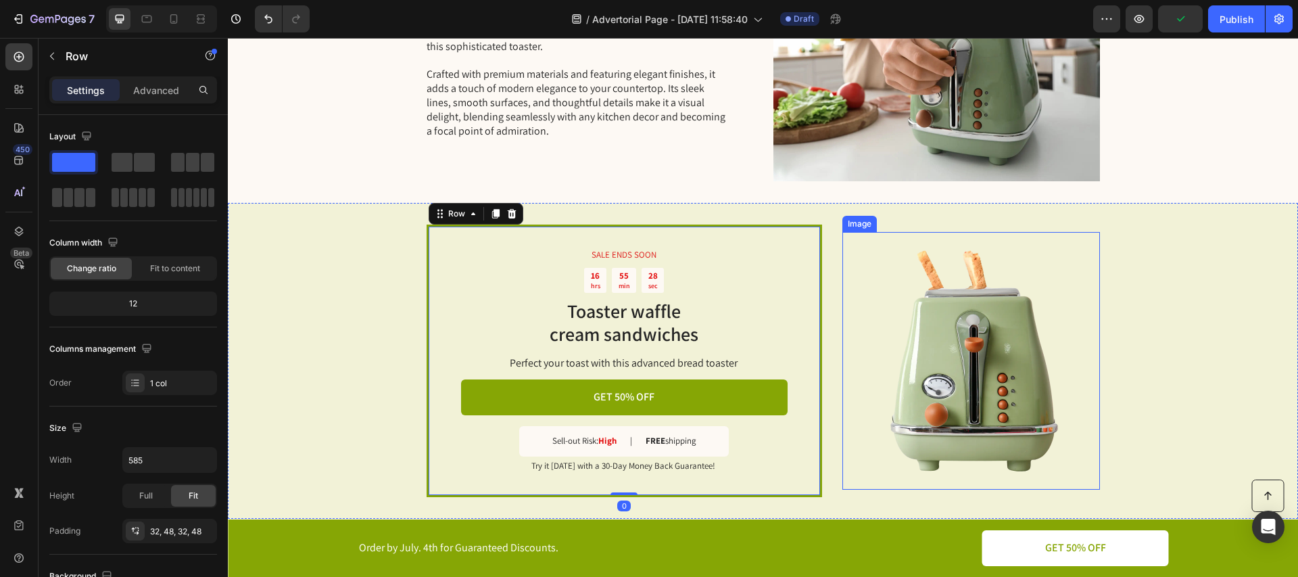
click at [926, 291] on img at bounding box center [971, 361] width 258 height 258
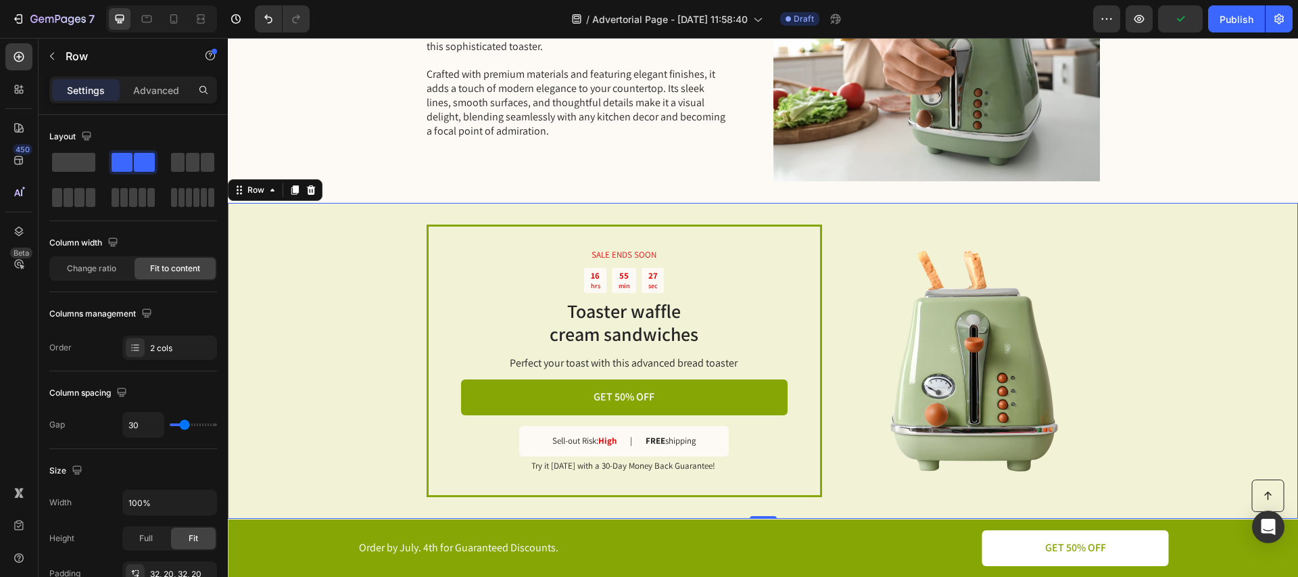
click at [1198, 305] on div "SALE ENDS SOON Text Block 16 hrs 55 min 27 sec Countdown Timer Toaster waffle c…" at bounding box center [763, 361] width 1070 height 316
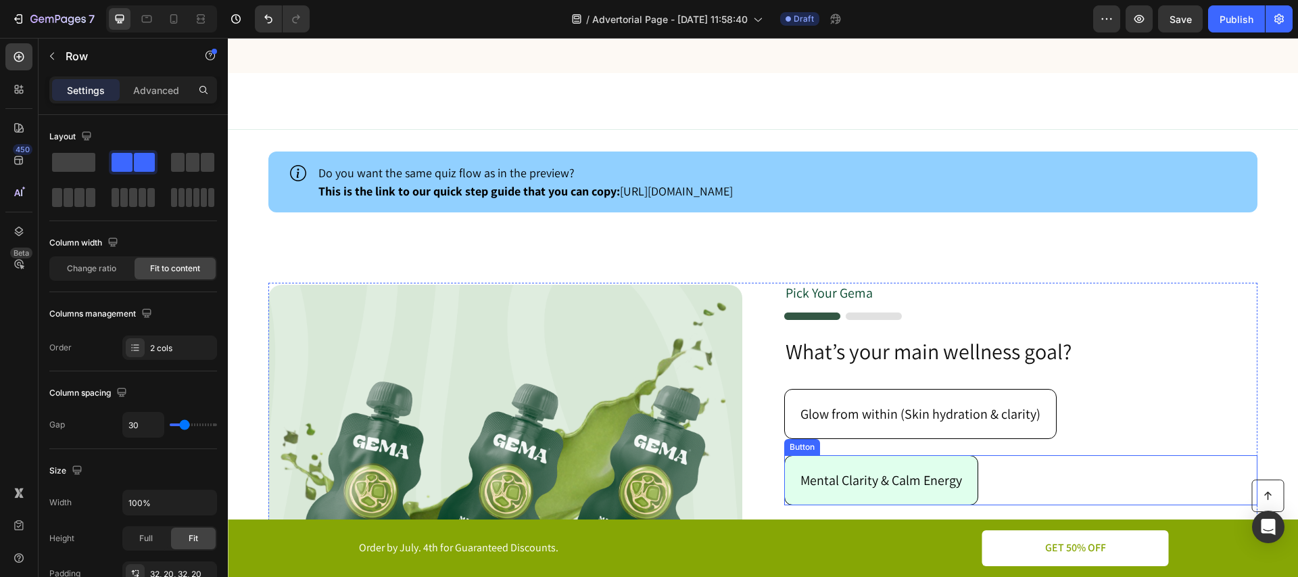
scroll to position [3548, 0]
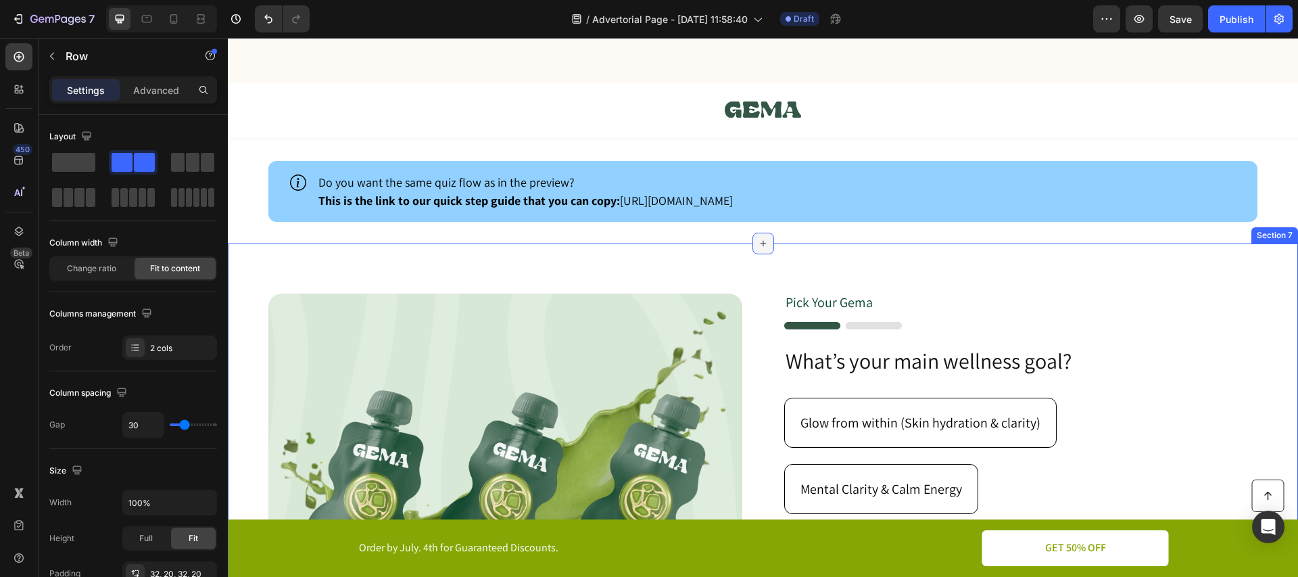
click at [758, 244] on icon at bounding box center [763, 243] width 11 height 11
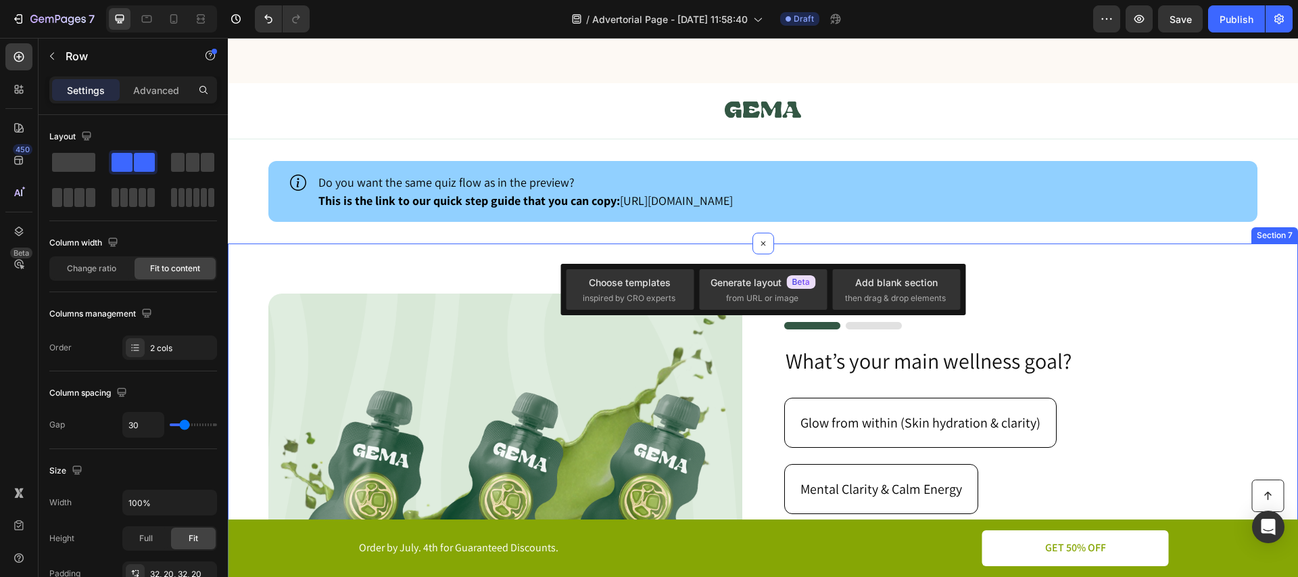
click at [865, 255] on div "Image Pick Your [PERSON_NAME] Text Block Image What’s your main wellness goal? …" at bounding box center [763, 471] width 1070 height 456
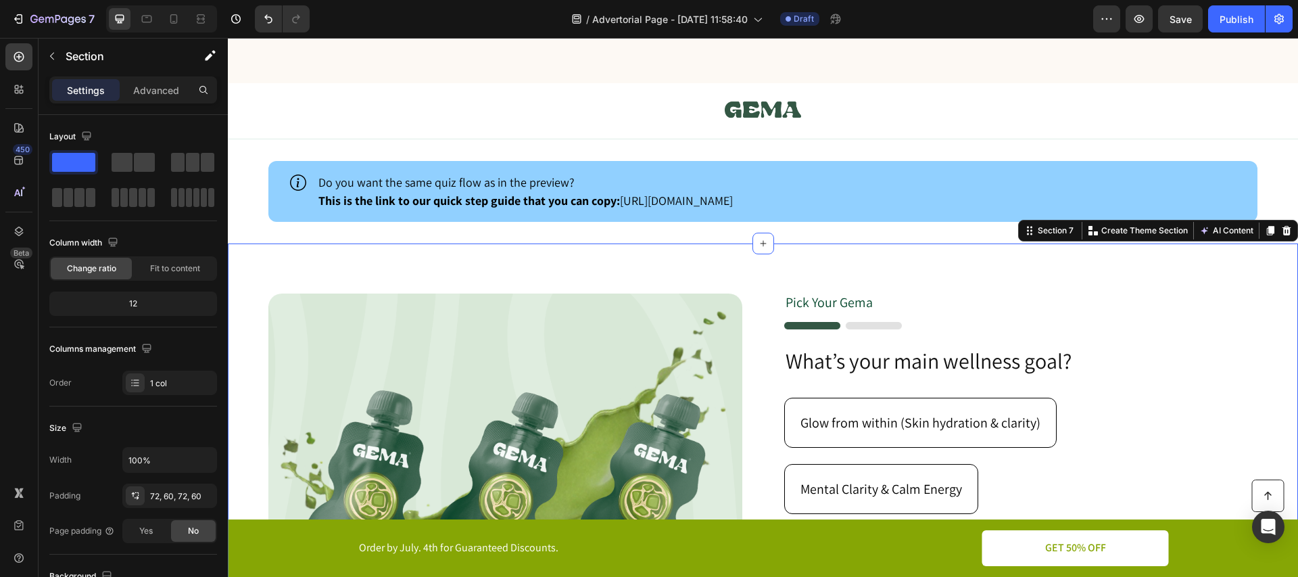
click at [1048, 270] on div "Image Pick Your [PERSON_NAME] Text Block Image What’s your main wellness goal? …" at bounding box center [763, 471] width 1070 height 456
click at [1278, 230] on div at bounding box center [1286, 230] width 16 height 16
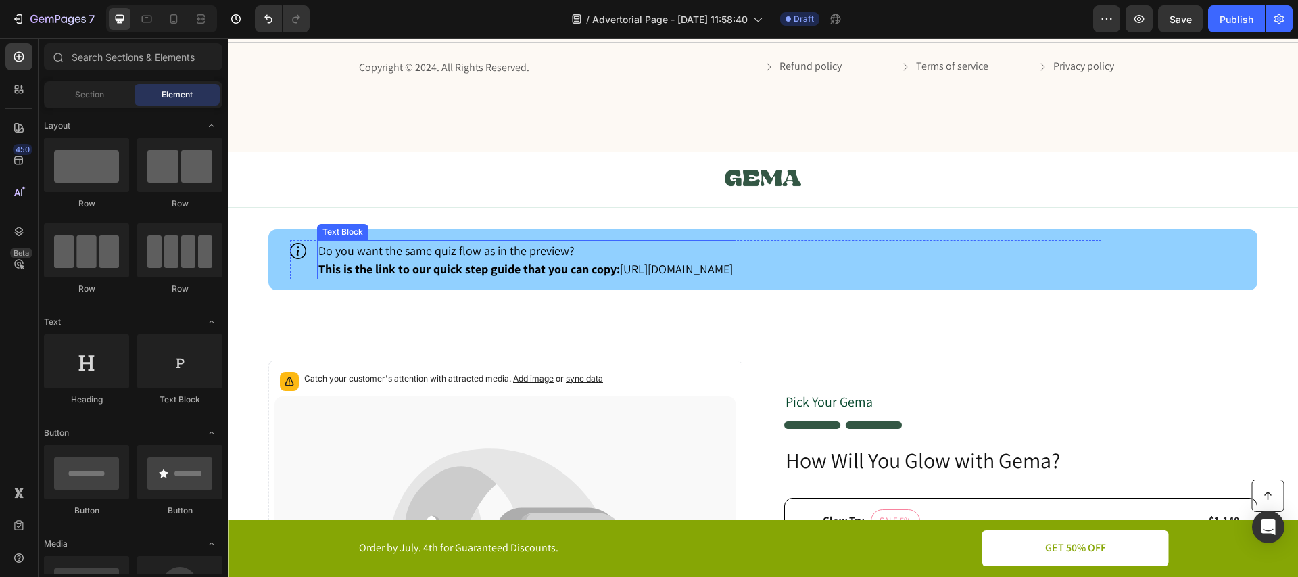
scroll to position [3689, 0]
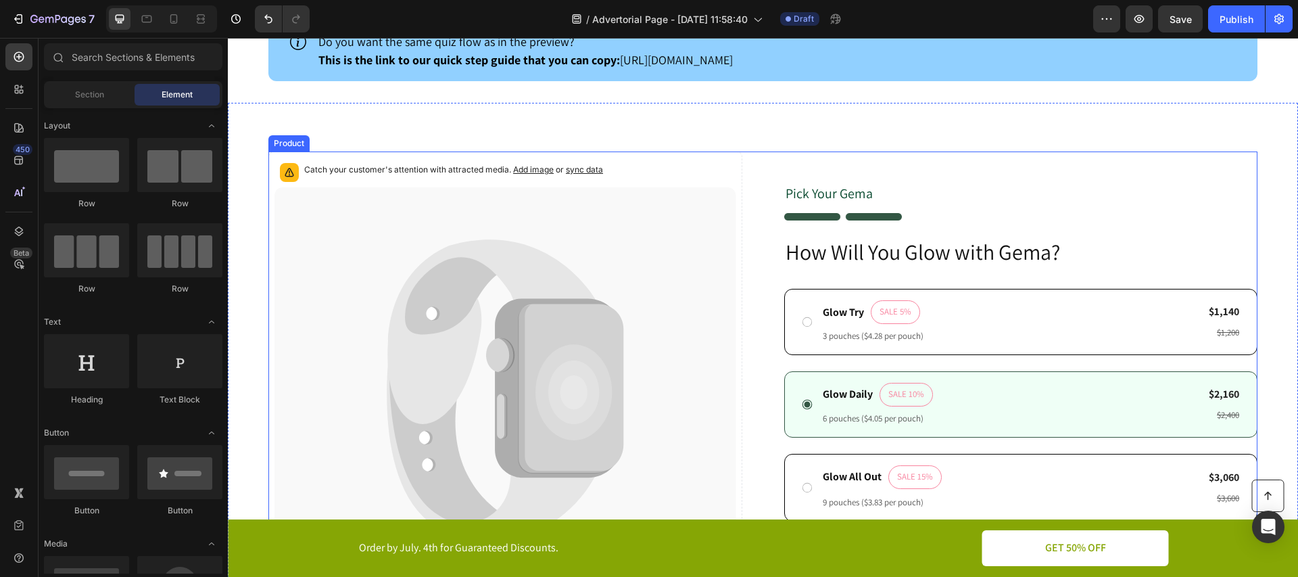
click at [902, 166] on div "Pick Your [PERSON_NAME] Text Block Image How Will You Glow with [PERSON_NAME]? …" at bounding box center [1021, 381] width 474 height 461
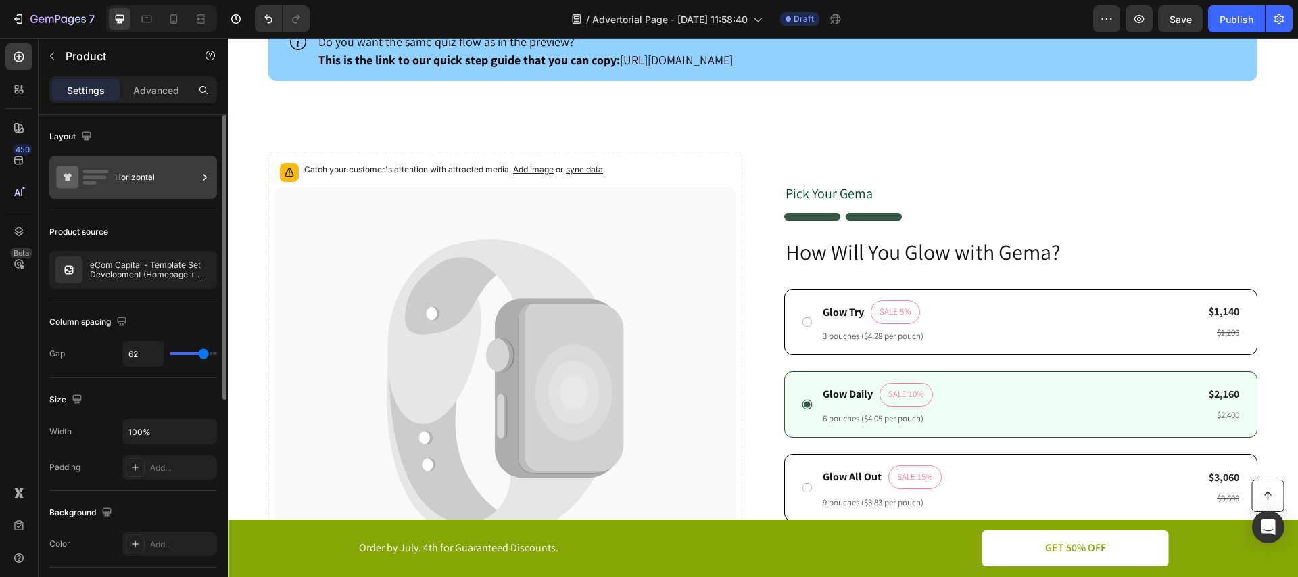
click at [147, 184] on div "Horizontal" at bounding box center [156, 177] width 82 height 31
click at [110, 171] on div "Horizontal" at bounding box center [133, 176] width 168 height 43
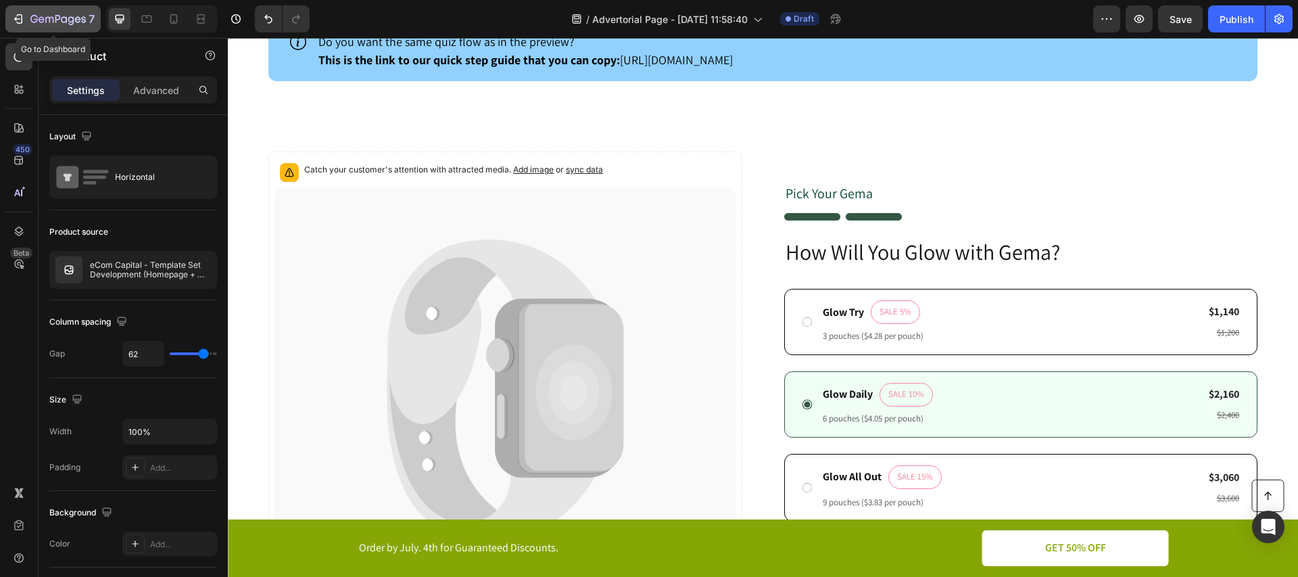
click at [49, 22] on icon "button" at bounding box center [49, 20] width 8 height 6
